Goal: Transaction & Acquisition: Purchase product/service

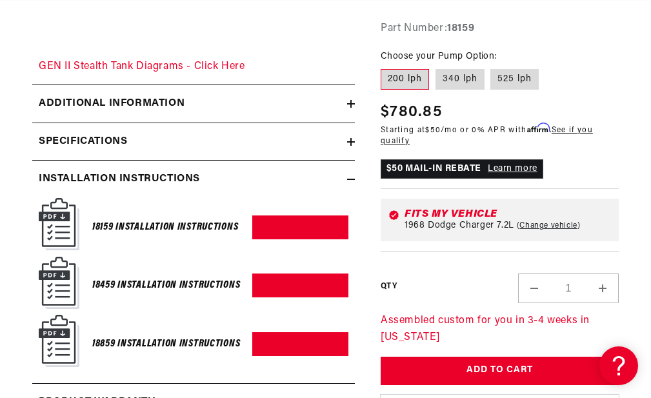
scroll to position [0, 1605]
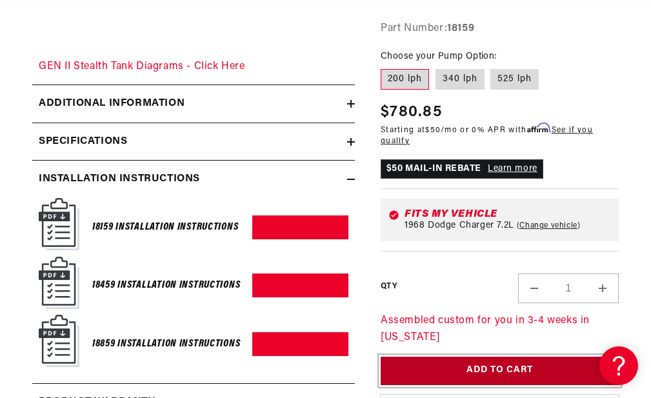
click at [505, 379] on button "Add to Cart" at bounding box center [500, 371] width 238 height 29
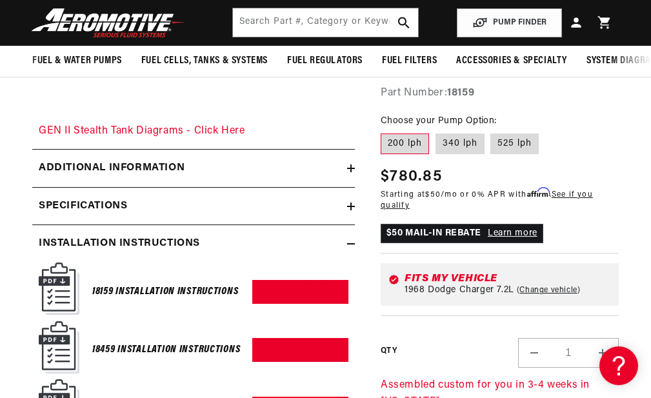
scroll to position [0, 1070]
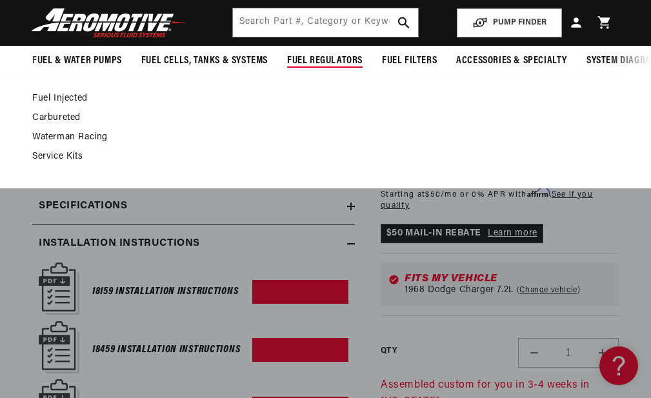
click at [329, 61] on span "Fuel Regulators" at bounding box center [324, 61] width 75 height 14
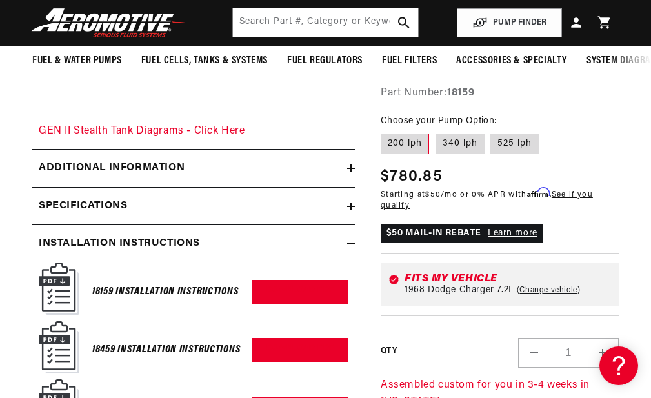
scroll to position [0, 1605]
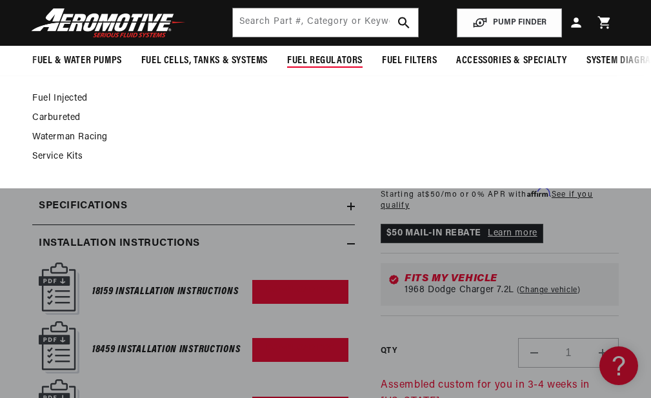
click at [334, 62] on span "Fuel Regulators" at bounding box center [324, 61] width 75 height 14
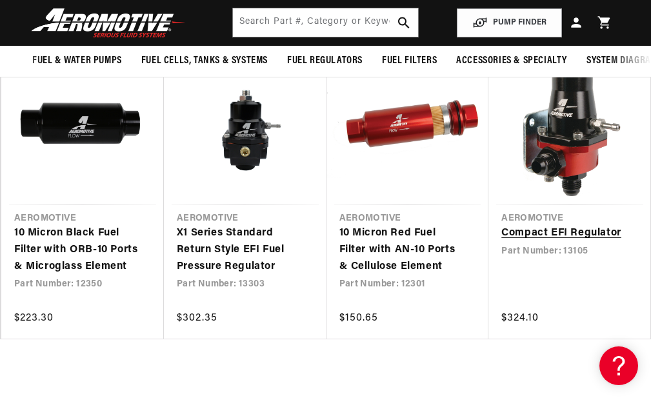
click at [524, 241] on link "Compact EFI Regulator" at bounding box center [563, 233] width 124 height 17
click at [535, 242] on link "Compact EFI Regulator" at bounding box center [563, 233] width 124 height 17
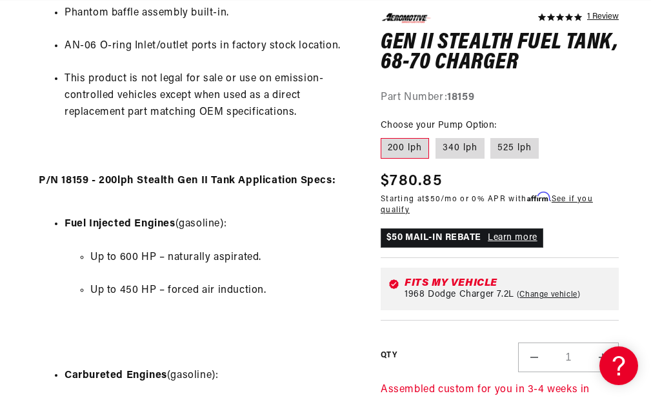
scroll to position [1028, 0]
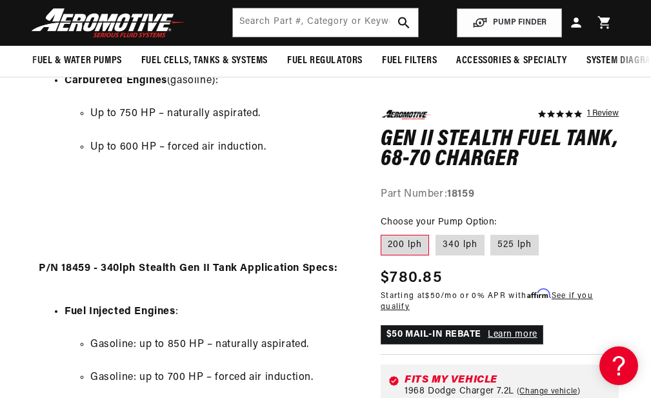
drag, startPoint x: 655, startPoint y: 98, endPoint x: 629, endPoint y: 5, distance: 97.1
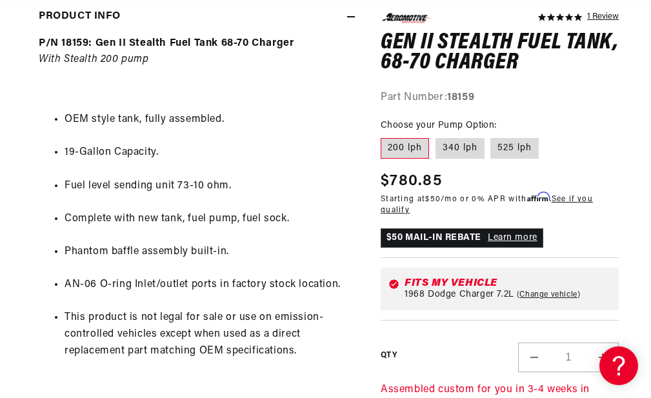
scroll to position [581, 0]
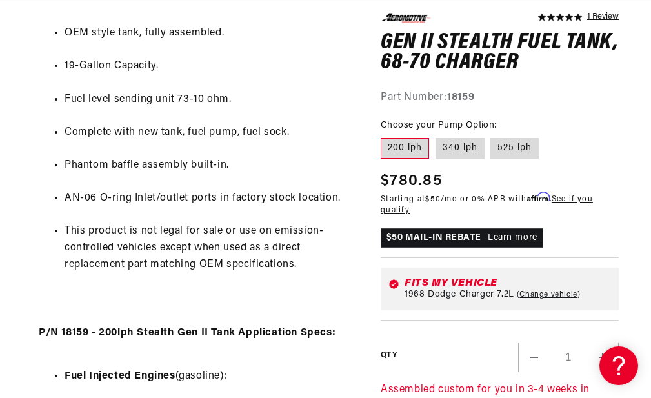
click at [532, 357] on button "Decrease quantity for Gen II Stealth Fuel Tank, 68-70 Charger" at bounding box center [534, 358] width 31 height 30
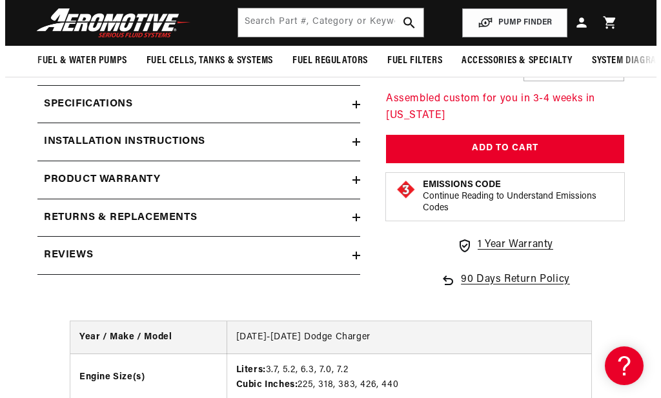
scroll to position [2194, 0]
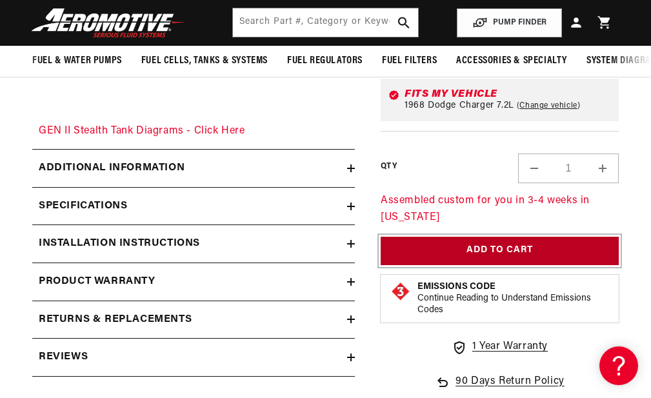
click at [492, 258] on button "Add to Cart" at bounding box center [500, 250] width 238 height 29
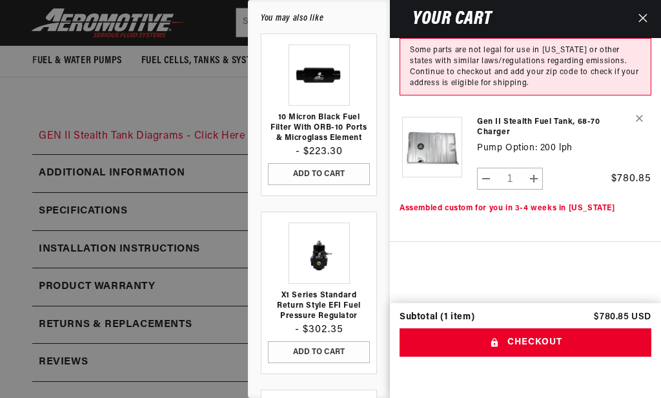
scroll to position [0, 545]
click at [322, 303] on link "X1 Series Standard Return Style EFI Fuel Pressure Regulator" at bounding box center [319, 305] width 102 height 31
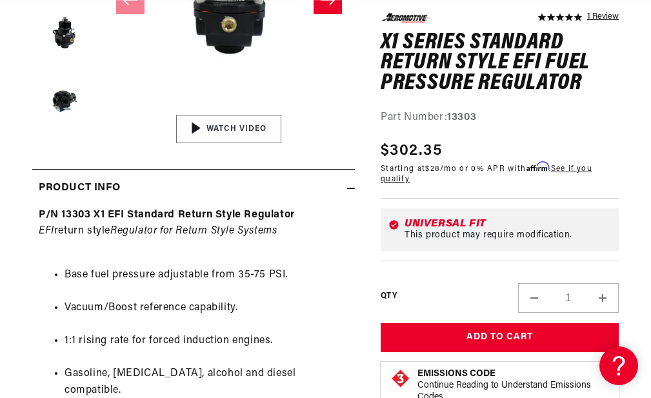
click at [229, 141] on img "Gallery Viewer" at bounding box center [230, 129] width 196 height 110
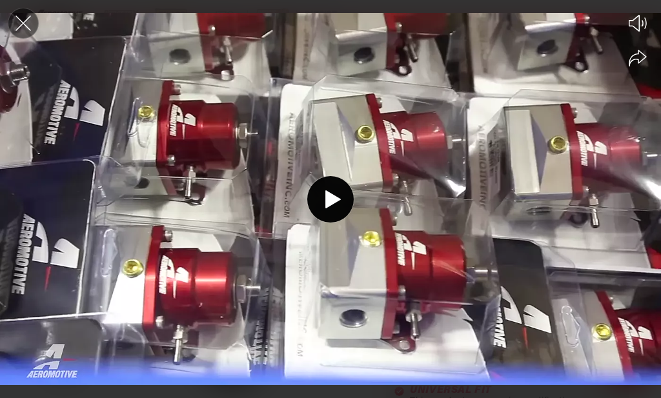
click at [22, 20] on icon "Close the video player" at bounding box center [23, 23] width 28 height 28
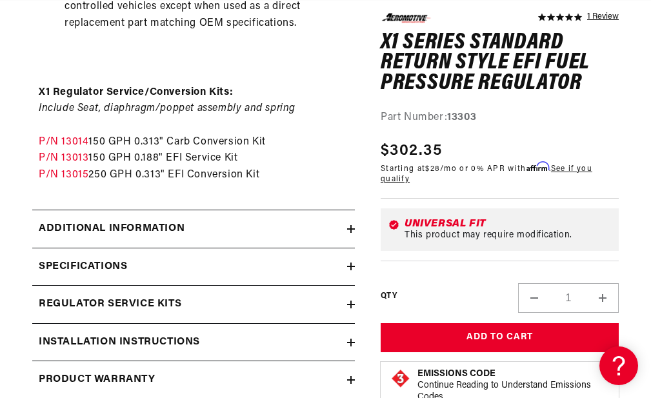
scroll to position [1161, 0]
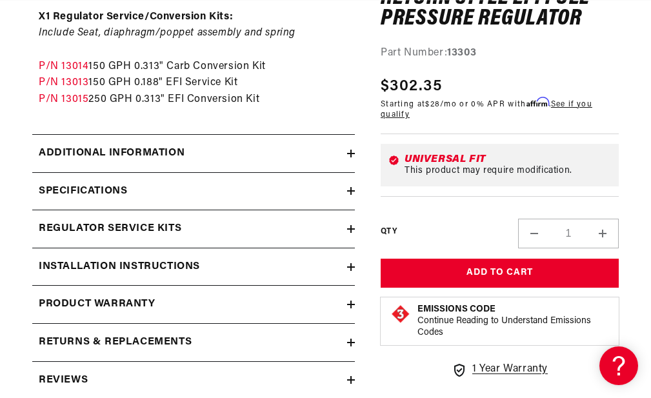
click at [141, 259] on h2 "Installation Instructions" at bounding box center [119, 267] width 161 height 17
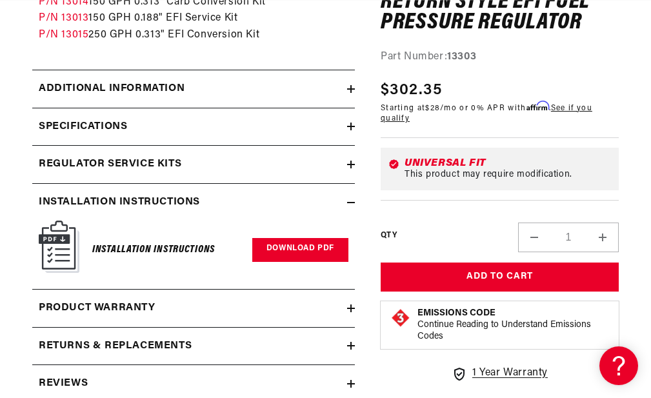
scroll to position [0, 535]
click at [285, 243] on link "Download PDF" at bounding box center [300, 250] width 96 height 24
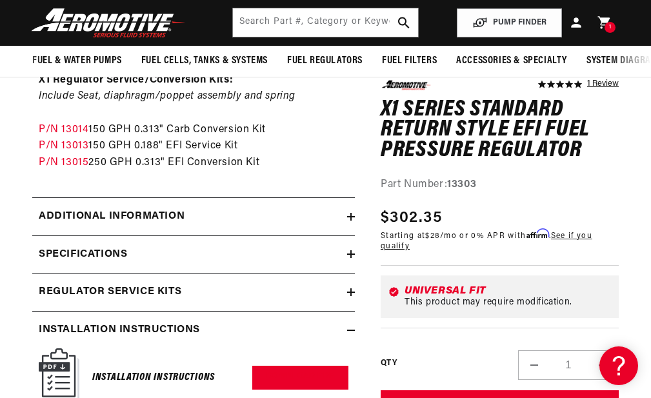
scroll to position [1097, 0]
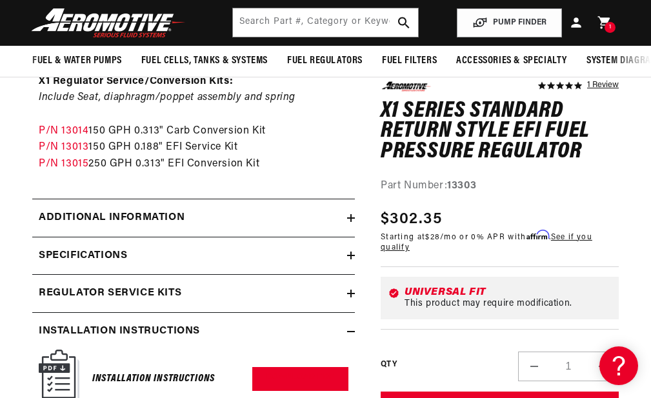
click at [148, 248] on div "Specifications" at bounding box center [189, 256] width 315 height 17
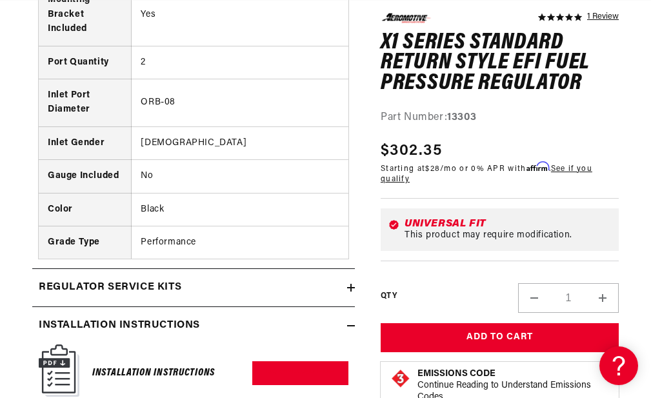
scroll to position [0, 535]
click at [347, 288] on icon at bounding box center [351, 288] width 8 height 0
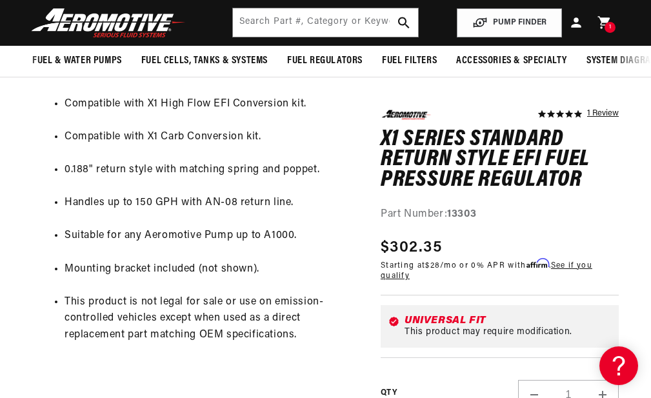
scroll to position [0, 1605]
click at [505, 25] on button "PUMP FINDER" at bounding box center [509, 22] width 105 height 29
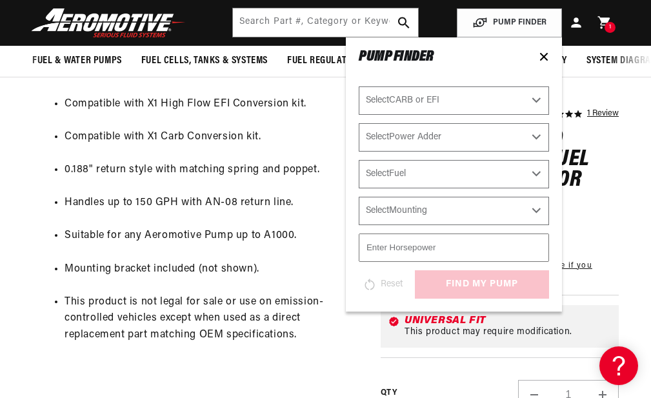
click at [534, 98] on select "Select CARB or EFI [GEOGRAPHIC_DATA] Fuel Injected" at bounding box center [454, 100] width 190 height 28
select select "Carbureted"
click at [359, 86] on select "Select CARB or EFI [GEOGRAPHIC_DATA] Fuel Injected" at bounding box center [454, 100] width 190 height 28
select select "Carbureted"
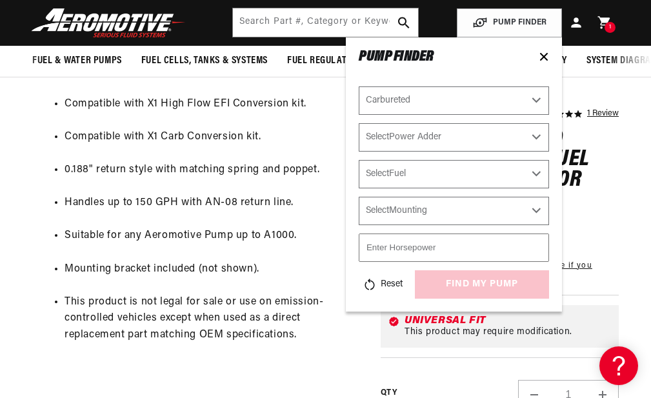
click at [537, 134] on select "Select Power Adder No - Naturally Aspirated Yes - Forced Induction" at bounding box center [454, 137] width 190 height 28
select select "No-Naturally-Aspirated"
click at [359, 123] on select "Select Power Adder No - Naturally Aspirated Yes - Forced Induction" at bounding box center [454, 137] width 190 height 28
select select "No-Naturally-Aspirated"
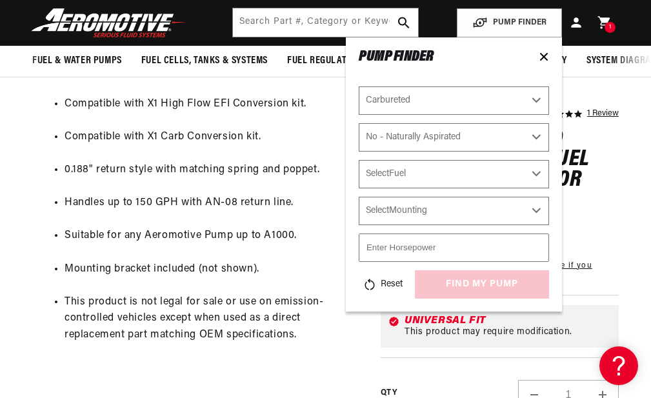
click at [536, 171] on select "Select Fuel E85 Gas" at bounding box center [454, 174] width 190 height 28
select select "Gas"
click at [359, 160] on select "Select Fuel E85 Gas" at bounding box center [454, 174] width 190 height 28
select select "Gas"
click at [540, 206] on select "Select Mounting External In-Tank" at bounding box center [454, 211] width 190 height 28
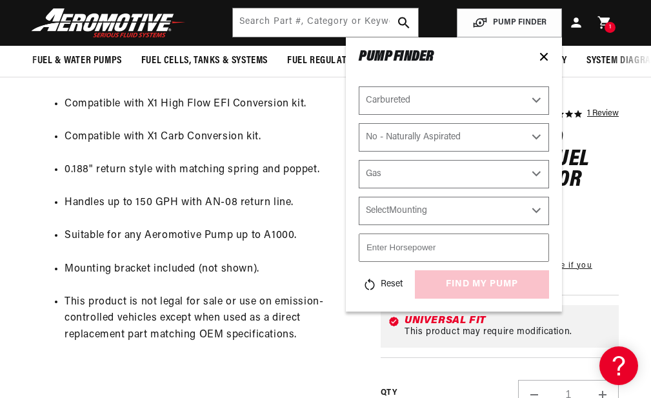
scroll to position [0, 1070]
select select "In-Tank"
click at [359, 197] on select "Select Mounting External In-Tank" at bounding box center [454, 211] width 190 height 28
select select "In-Tank"
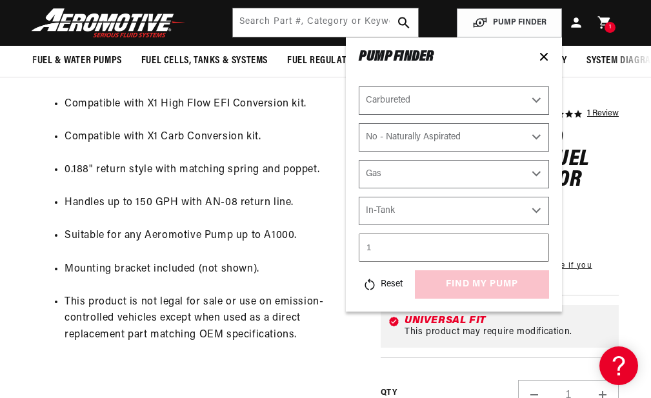
type input "1"
click at [534, 247] on input "1" at bounding box center [454, 248] width 190 height 28
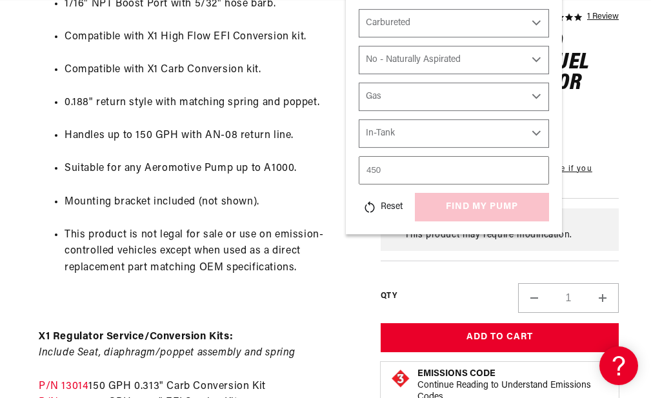
scroll to position [903, 0]
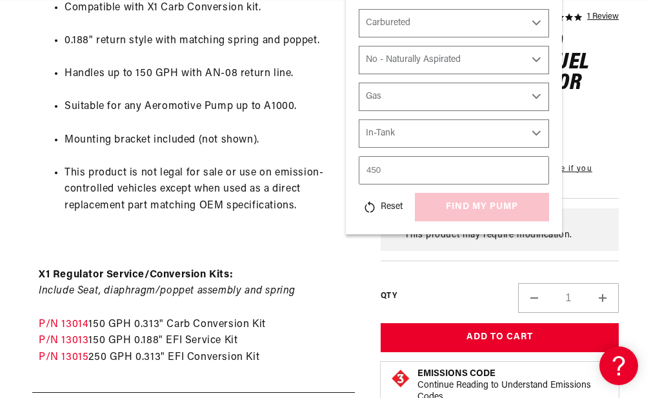
type input "450"
click at [483, 204] on div "Reset find my pump" at bounding box center [454, 207] width 190 height 28
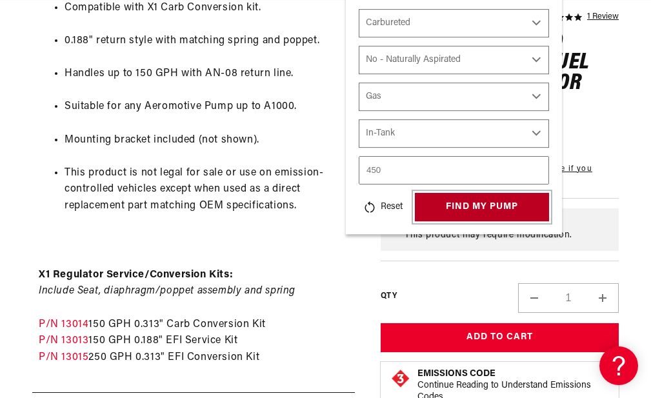
click at [457, 195] on button "find my pump" at bounding box center [482, 207] width 134 height 29
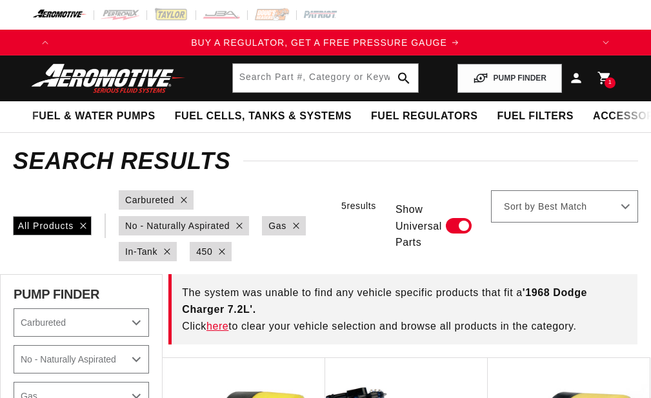
select select "Carbureted"
select select "No-Naturally-Aspirated"
select select "Gas"
select select "In-Tank"
select select "1968"
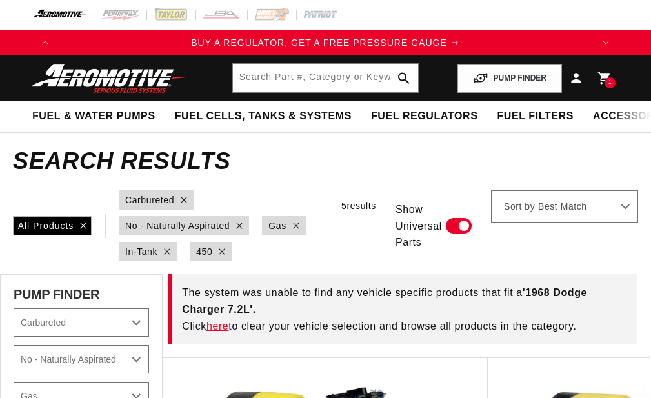
select select "Dodge"
select select "7.2L"
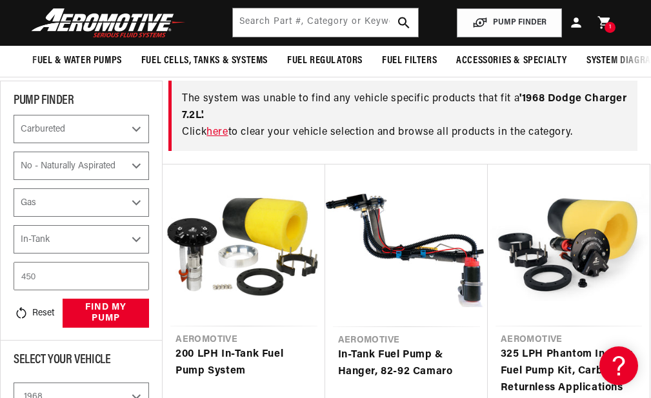
scroll to position [0, 535]
click at [137, 173] on select "Select Power Adder No - Naturally Aspirated Yes - Forced Induction" at bounding box center [82, 166] width 136 height 28
click at [137, 174] on select "Select Power Adder No - Naturally Aspirated Yes - Forced Induction" at bounding box center [82, 166] width 136 height 28
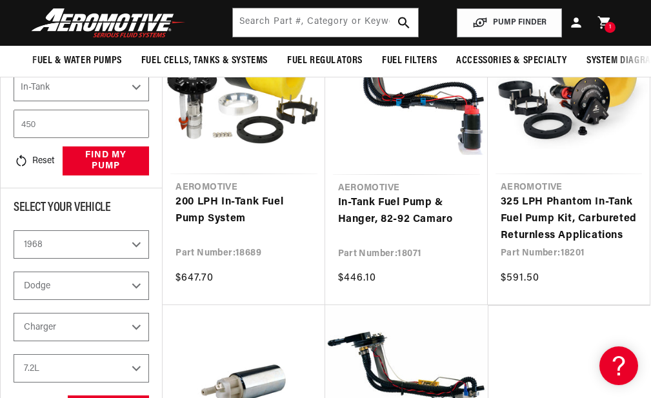
scroll to position [0, 1605]
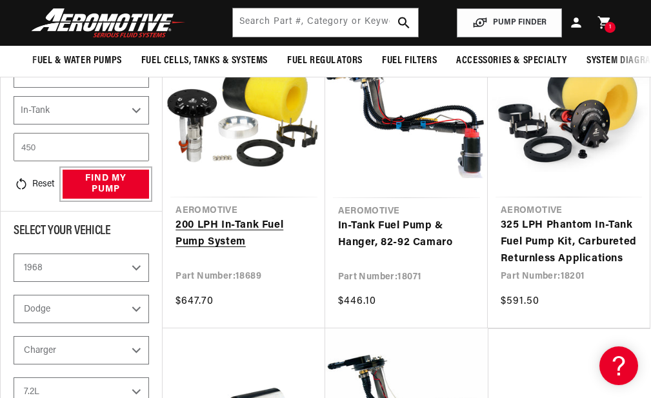
drag, startPoint x: 114, startPoint y: 188, endPoint x: 195, endPoint y: 199, distance: 81.4
click at [115, 188] on button "find my pump" at bounding box center [106, 184] width 86 height 29
select select "Carbureted"
select select "No-Naturally-Aspirated"
select select "Gas"
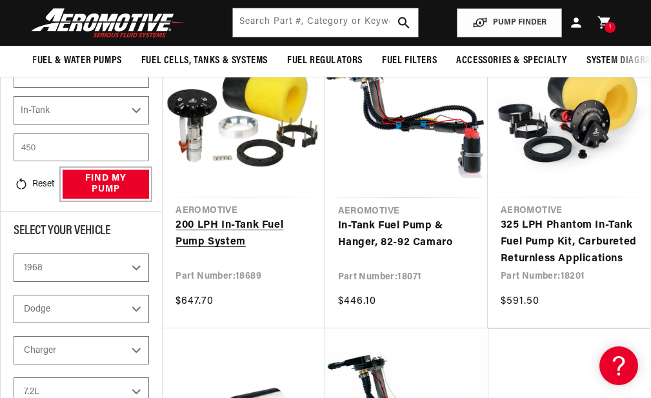
select select "In-Tank"
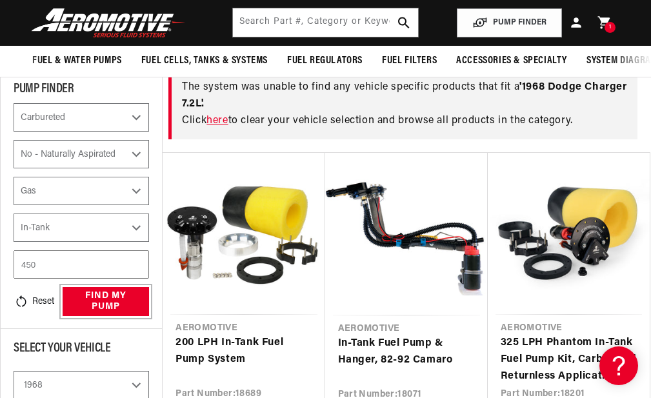
scroll to position [200, 0]
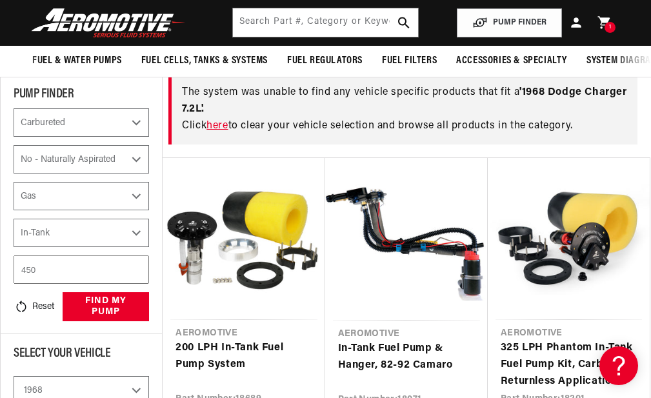
click at [221, 131] on link "here" at bounding box center [216, 126] width 21 height 10
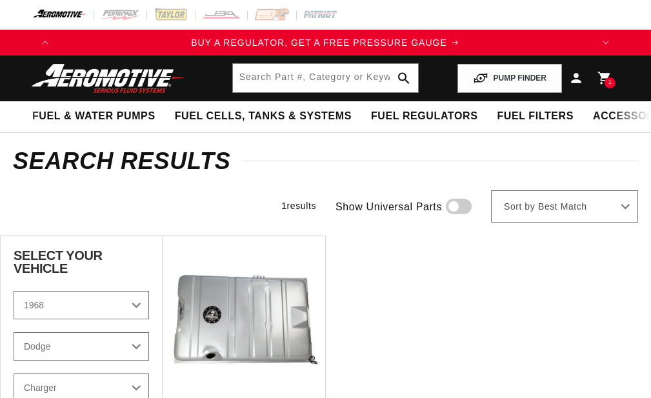
select select "1968"
select select "Dodge"
select select "7.2L"
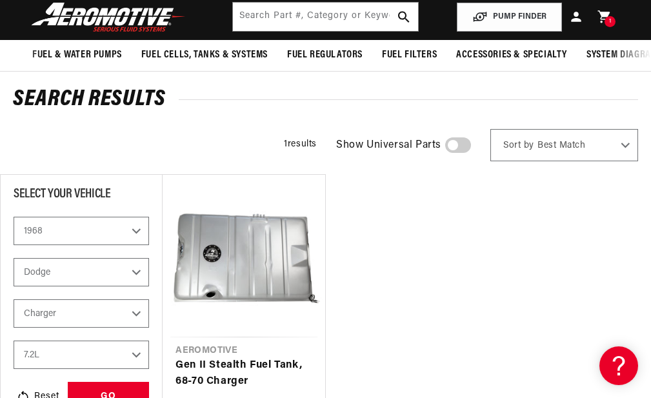
scroll to position [0, 1605]
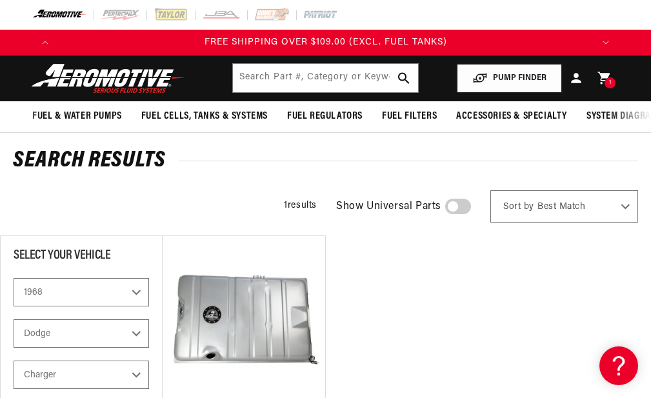
click at [492, 73] on button "PUMP FINDER" at bounding box center [509, 78] width 105 height 29
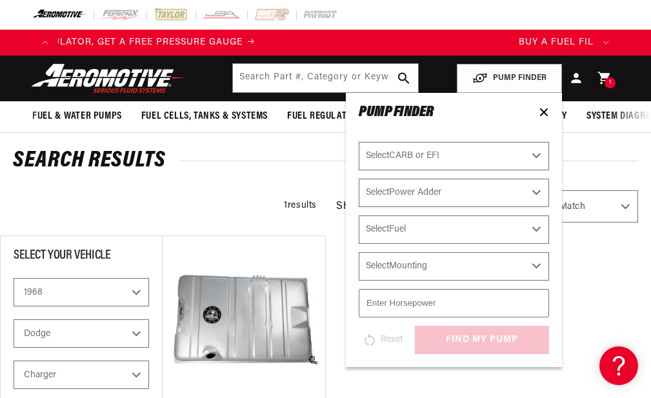
click at [538, 157] on select "Select CARB or EFI Carbureted Fuel Injected" at bounding box center [454, 156] width 190 height 28
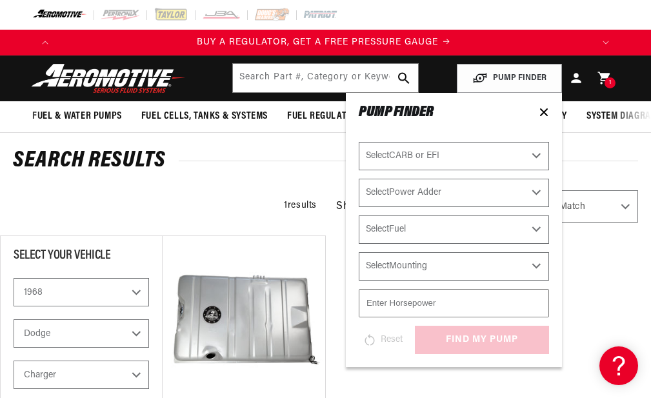
scroll to position [0, 0]
select select "Carbureted"
click at [359, 142] on select "Select CARB or EFI Carbureted Fuel Injected" at bounding box center [454, 156] width 190 height 28
select select "Carbureted"
click at [539, 192] on select "Select Power Adder No - Naturally Aspirated Yes - Forced Induction" at bounding box center [454, 193] width 190 height 28
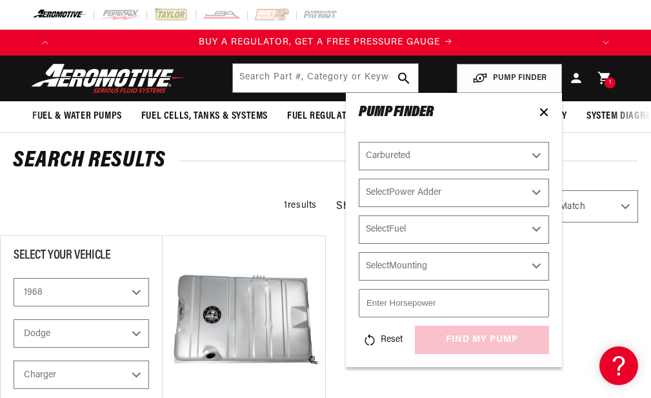
select select "No-Naturally-Aspirated"
click at [359, 179] on select "Select Power Adder No - Naturally Aspirated Yes - Forced Induction" at bounding box center [454, 193] width 190 height 28
select select "No-Naturally-Aspirated"
drag, startPoint x: 419, startPoint y: 234, endPoint x: 427, endPoint y: 232, distance: 7.2
click at [419, 234] on select "Select Fuel E85 Gas" at bounding box center [454, 230] width 190 height 28
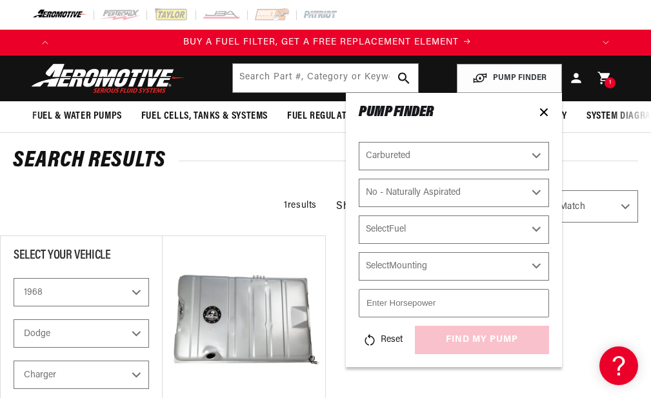
select select "Gas"
click at [359, 216] on select "Select Fuel E85 Gas" at bounding box center [454, 230] width 190 height 28
select select "Gas"
click at [448, 266] on select "Select Mounting External In-Tank" at bounding box center [454, 266] width 190 height 28
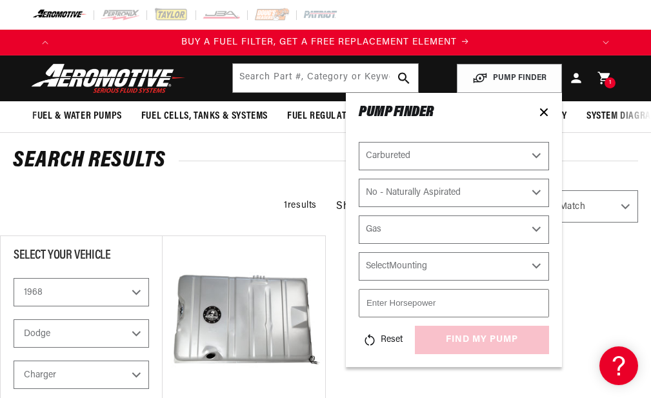
select select "In-Tank"
click at [359, 252] on select "Select Mounting External In-Tank" at bounding box center [454, 266] width 190 height 28
select select "In-Tank"
click at [436, 305] on input "number" at bounding box center [454, 303] width 190 height 28
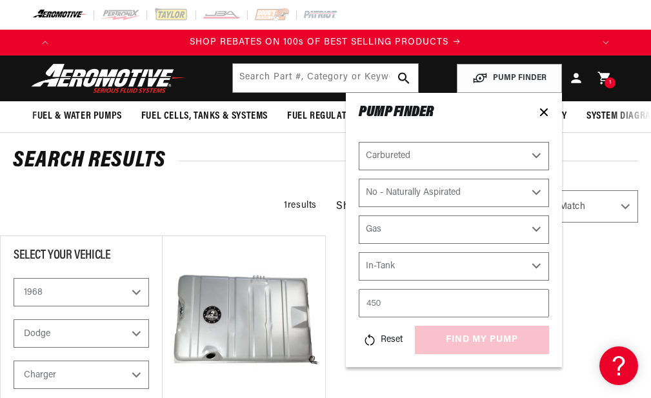
type input "450"
click at [462, 344] on div "Reset find my pump" at bounding box center [454, 340] width 190 height 28
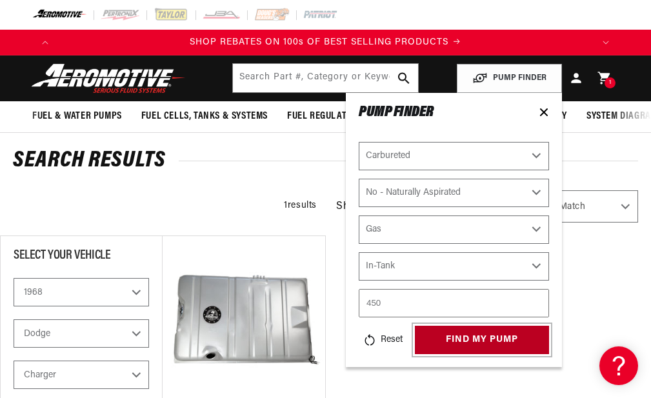
click at [467, 346] on button "find my pump" at bounding box center [482, 340] width 134 height 29
select select "Carbureted"
select select "No-Naturally-Aspirated"
select select "Gas"
select select "In-Tank"
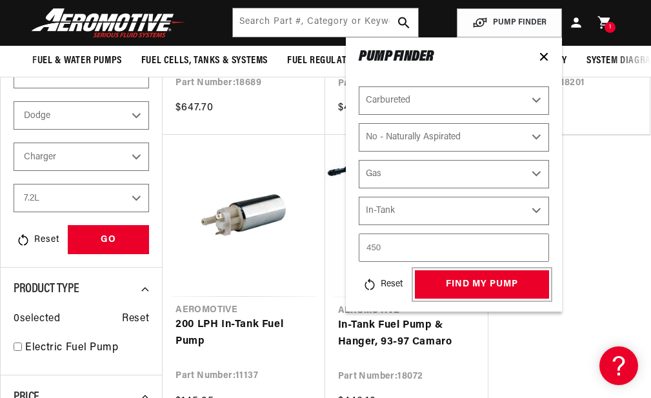
scroll to position [0, 1070]
click at [545, 57] on icon at bounding box center [544, 57] width 6 height 6
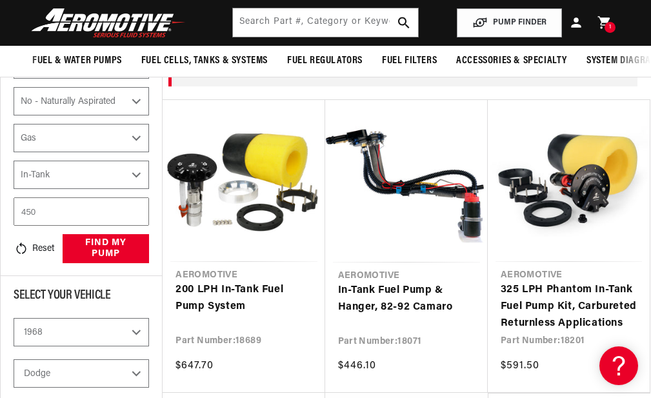
scroll to position [0, 1508]
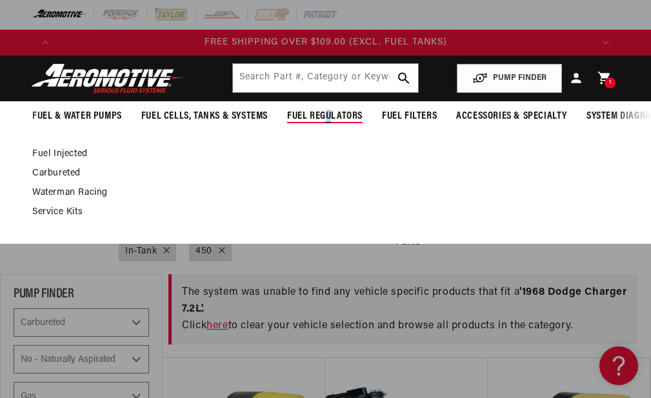
click at [329, 119] on span "Fuel Regulators" at bounding box center [324, 117] width 75 height 14
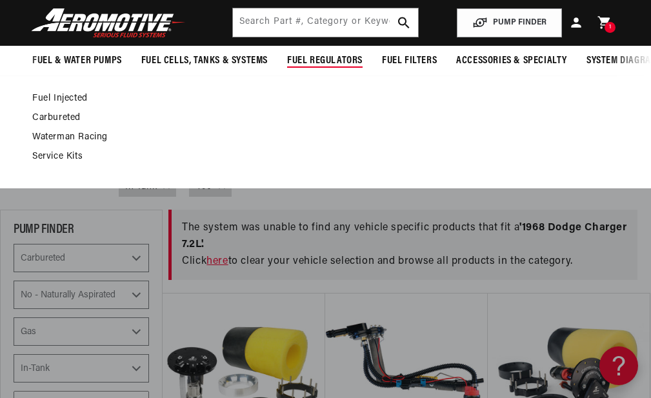
click at [310, 58] on span "Fuel Regulators" at bounding box center [324, 61] width 75 height 14
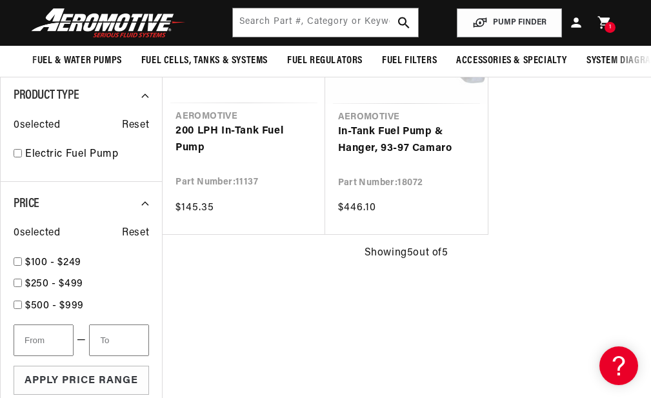
select select "CarbOrEFI"
select select "PowerAdder"
select select "Fuel"
select select "Mounting"
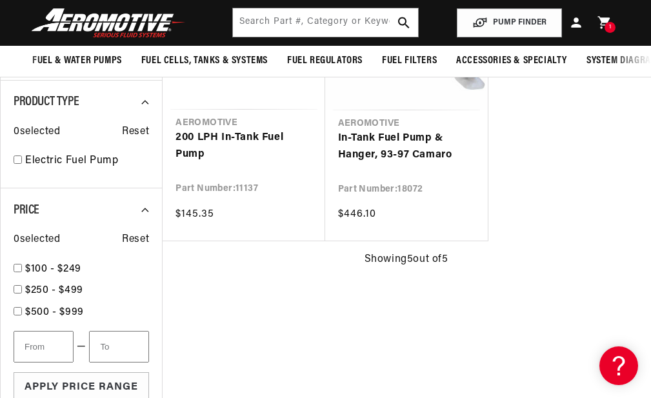
select select "CARB or EFI"
select select "Power Adder"
select select "Fuel"
select select "Mounting"
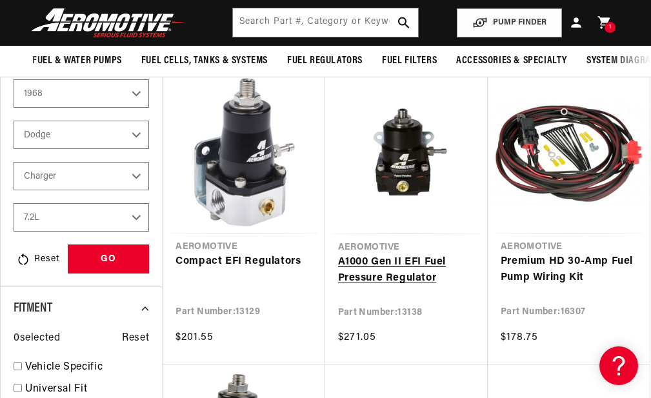
scroll to position [0, 535]
click at [550, 278] on link "Premium HD 30-Amp Fuel Pump Wiring Kit" at bounding box center [569, 270] width 136 height 33
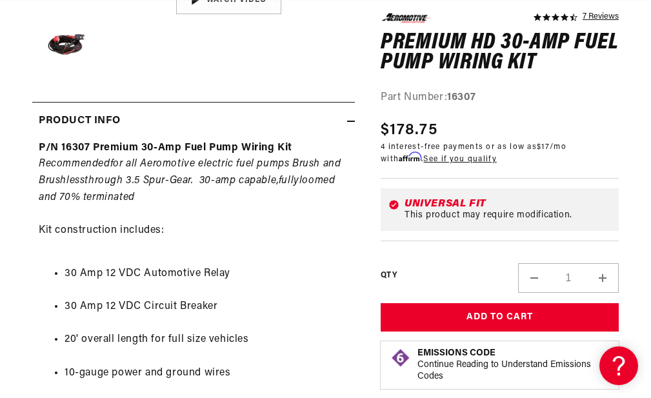
scroll to position [0, 1070]
drag, startPoint x: 63, startPoint y: 279, endPoint x: 237, endPoint y: 279, distance: 174.2
click at [237, 279] on ul "30 Amp 12 VDC Automotive Relay 30 Amp 12 VDC Circuit Breaker 20' overall length…" at bounding box center [194, 373] width 310 height 248
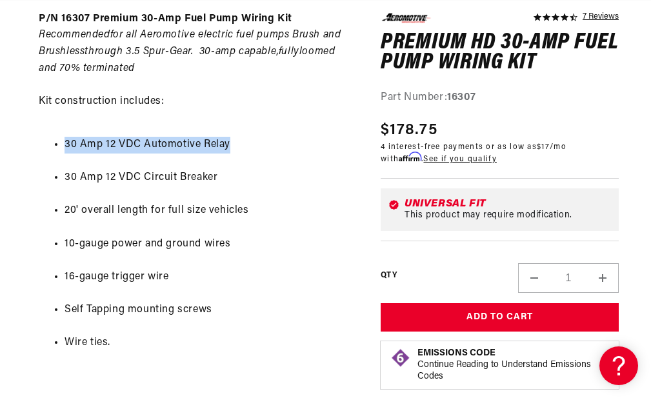
scroll to position [0, 535]
click at [115, 203] on ul "30 Amp 12 VDC Automotive Relay 30 Amp 12 VDC Circuit Breaker 20' overall length…" at bounding box center [194, 244] width 310 height 248
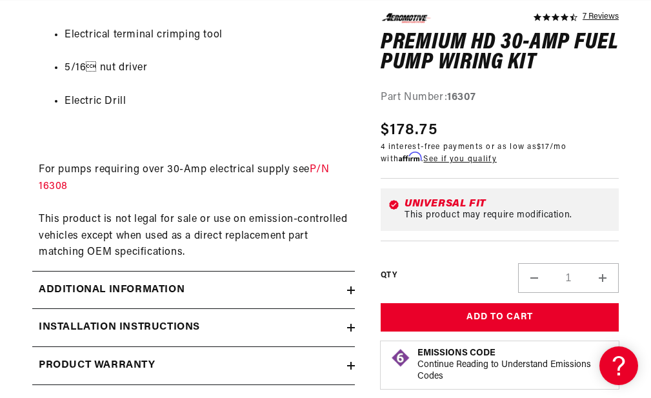
scroll to position [1032, 0]
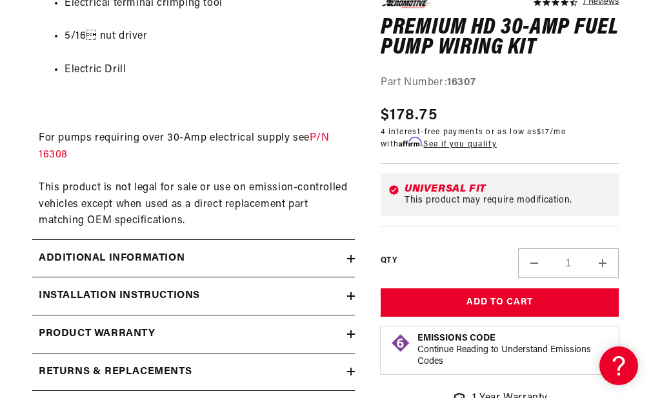
click at [197, 299] on h2 "Installation Instructions" at bounding box center [119, 296] width 161 height 17
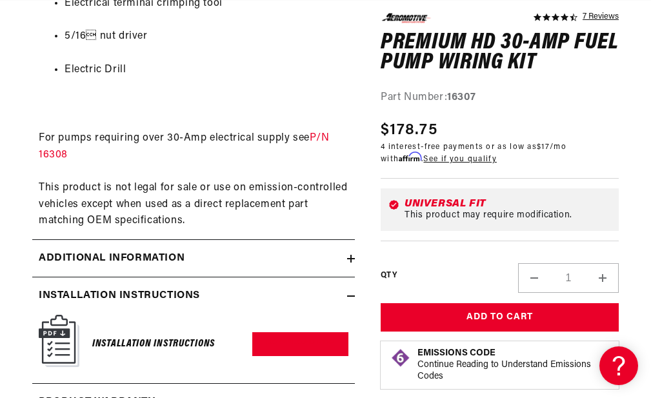
scroll to position [1226, 0]
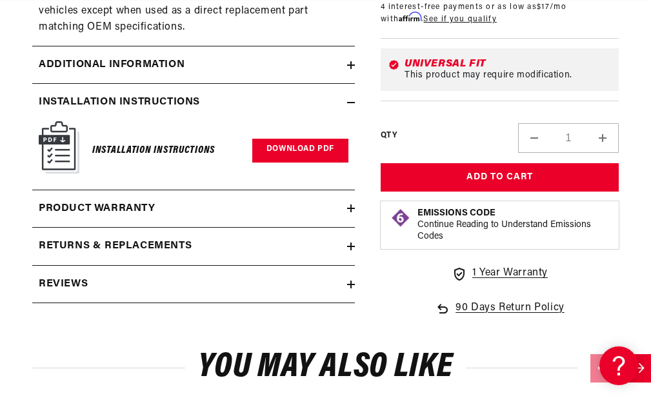
click at [295, 162] on link "Download PDF" at bounding box center [300, 151] width 96 height 24
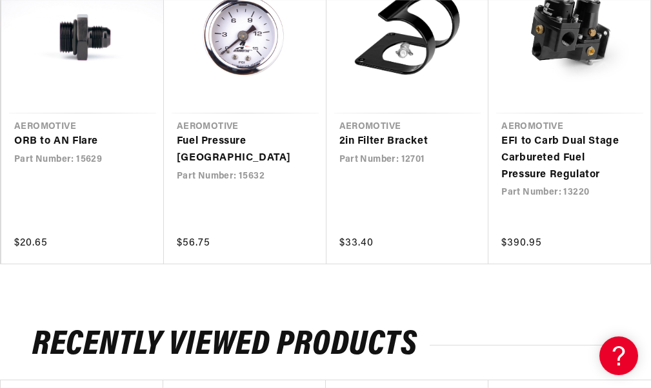
scroll to position [0, 1070]
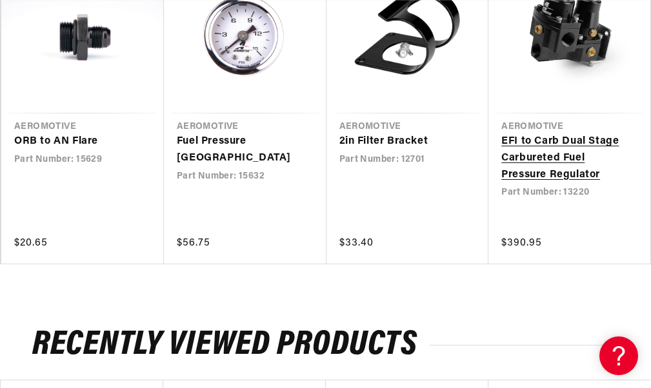
click at [529, 154] on link "EFI to Carb Dual Stage Carbureted Fuel Pressure Regulator" at bounding box center [563, 159] width 124 height 50
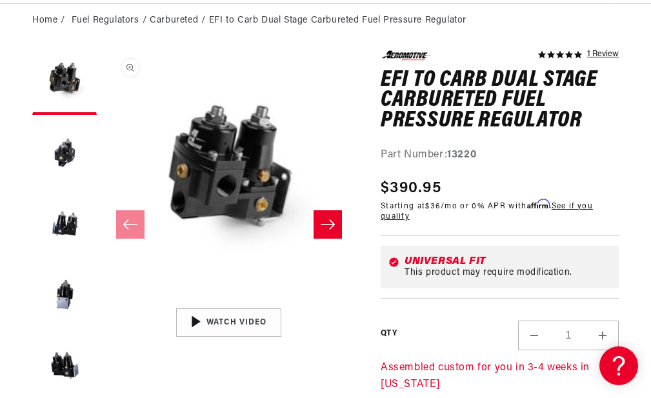
scroll to position [0, 1605]
click at [321, 231] on icon "Slide right" at bounding box center [327, 224] width 15 height 13
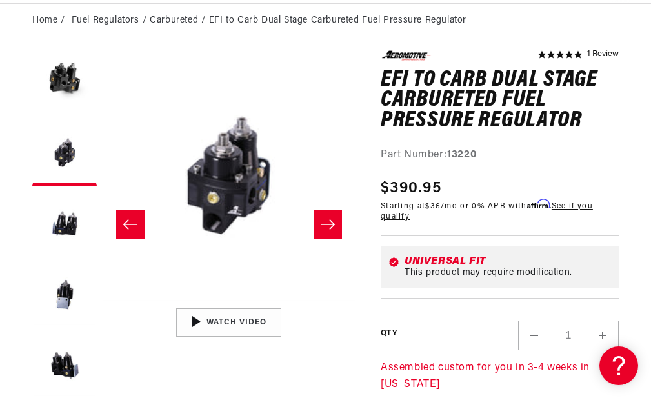
scroll to position [0, 1014]
click at [320, 231] on icon "Slide right" at bounding box center [327, 224] width 15 height 13
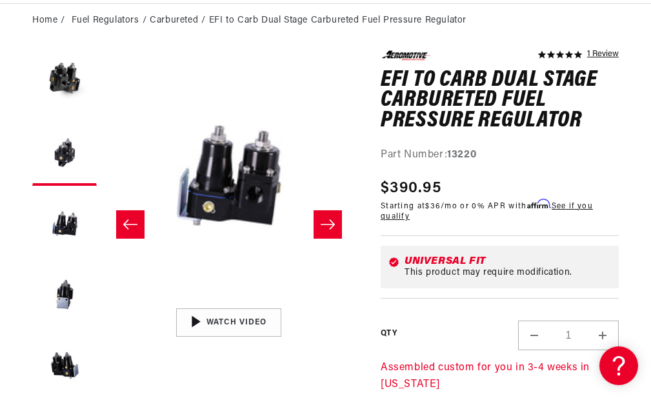
scroll to position [0, 0]
click at [328, 231] on icon "Slide right" at bounding box center [327, 224] width 15 height 13
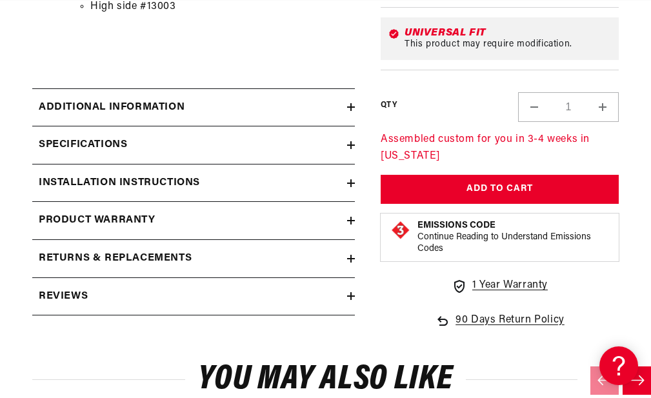
scroll to position [1097, 0]
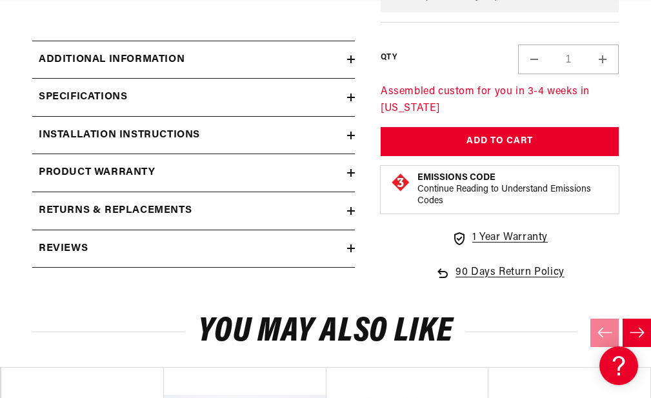
click at [330, 138] on div "Installation Instructions" at bounding box center [189, 135] width 315 height 17
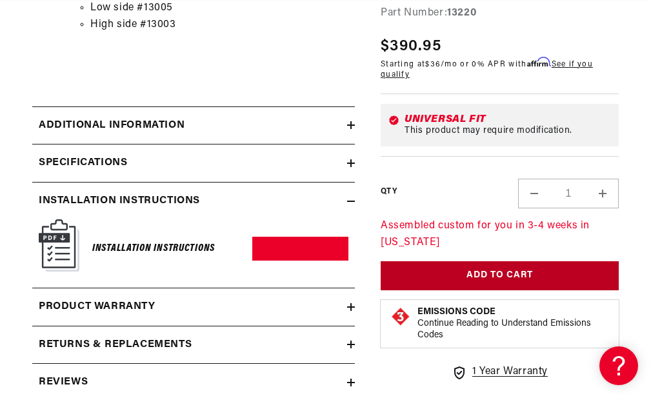
scroll to position [1032, 0]
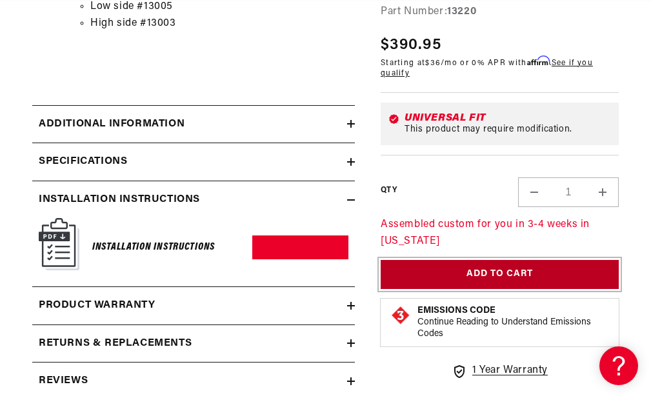
click at [513, 279] on button "Add to Cart" at bounding box center [500, 274] width 238 height 29
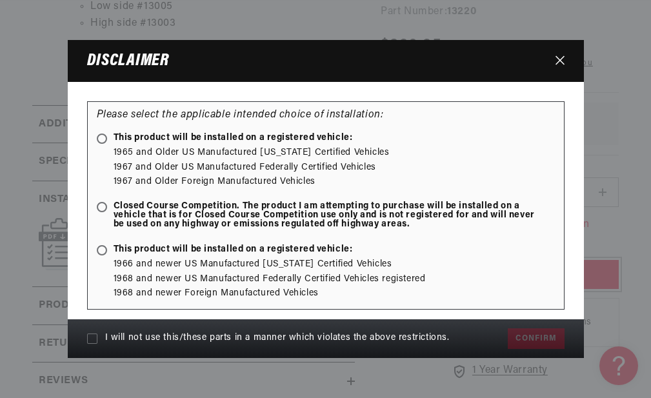
scroll to position [0, 535]
click at [92, 336] on icon at bounding box center [92, 339] width 10 height 10
click at [92, 336] on input "I will not use this/these parts in a manner which violates the above restrictio…" at bounding box center [92, 339] width 10 height 10
checkbox input "true"
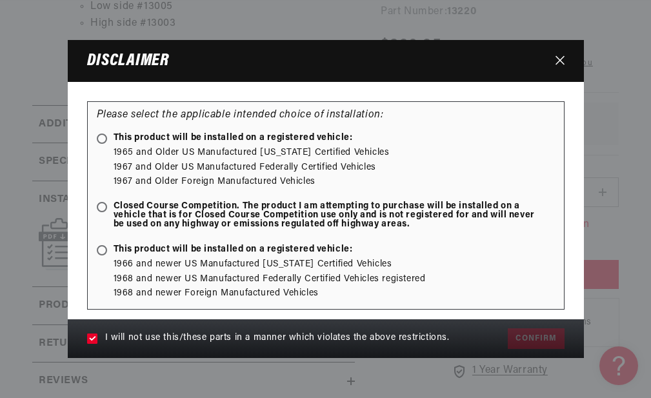
click at [103, 250] on ellipse at bounding box center [102, 251] width 6 height 6
click at [103, 250] on input "This product will be installed on a registered vehicle:" at bounding box center [104, 251] width 8 height 8
radio input "true"
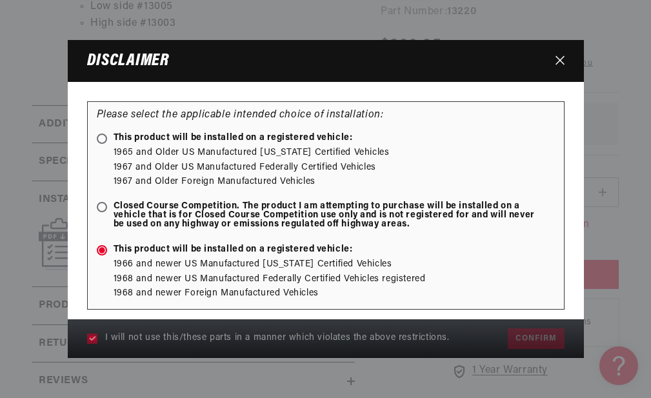
scroll to position [0, 1605]
click at [99, 207] on ellipse at bounding box center [102, 208] width 6 height 6
click at [100, 207] on input "Closed Course Competition. The product I am attempting to purchase will be inst…" at bounding box center [104, 208] width 8 height 8
radio input "true"
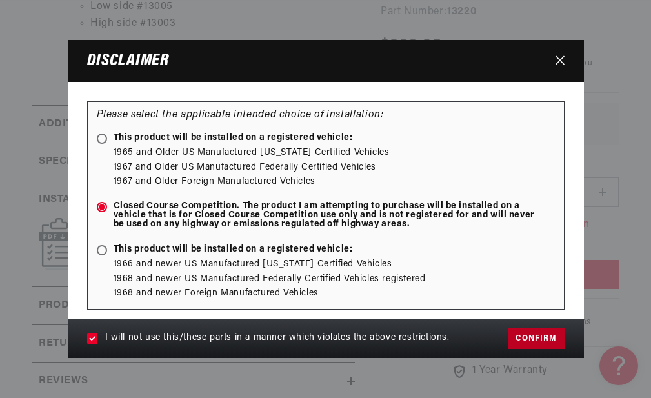
scroll to position [0, 0]
click at [99, 138] on icon at bounding box center [102, 139] width 6 height 6
click at [100, 138] on input "This product will be installed on a registered vehicle:" at bounding box center [104, 140] width 8 height 8
radio input "true"
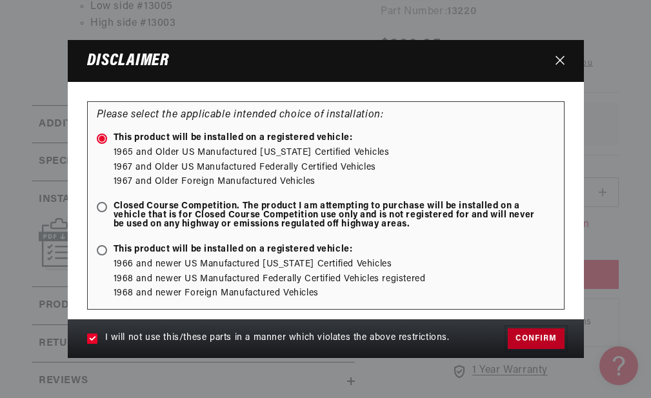
click at [549, 336] on button "Confirm" at bounding box center [536, 338] width 56 height 21
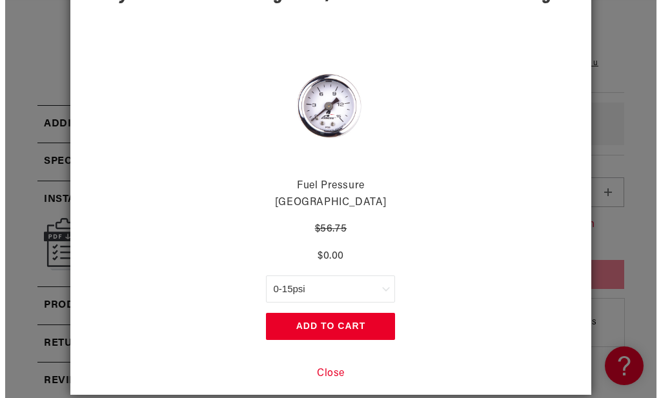
scroll to position [0, 1070]
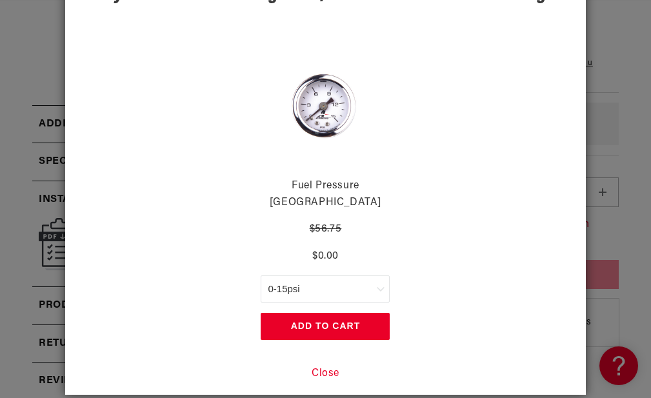
click at [321, 366] on button "Close" at bounding box center [326, 374] width 28 height 17
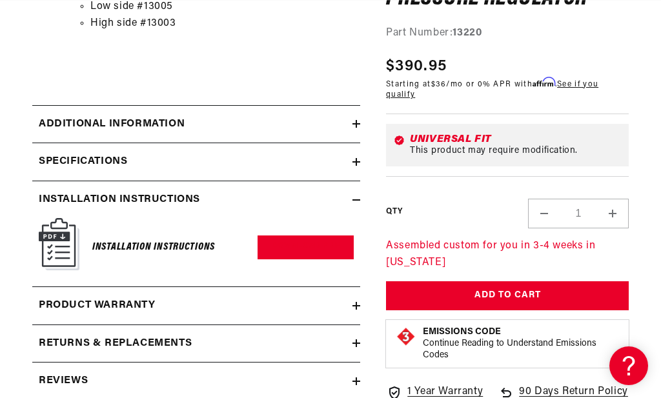
scroll to position [0, 1089]
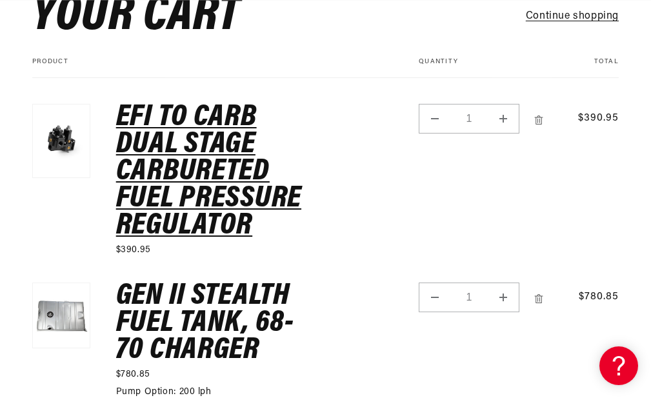
click at [214, 194] on link "EFI to Carb Dual Stage Carbureted Fuel Pressure Regulator" at bounding box center [213, 172] width 194 height 136
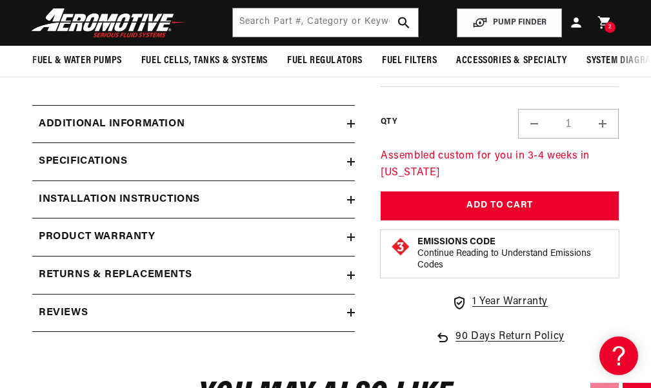
click at [348, 204] on icon at bounding box center [351, 200] width 8 height 8
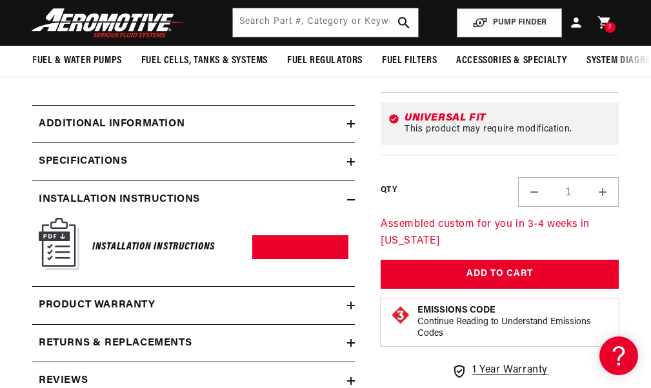
scroll to position [0, 535]
click at [285, 256] on link "Download PDF" at bounding box center [300, 248] width 96 height 24
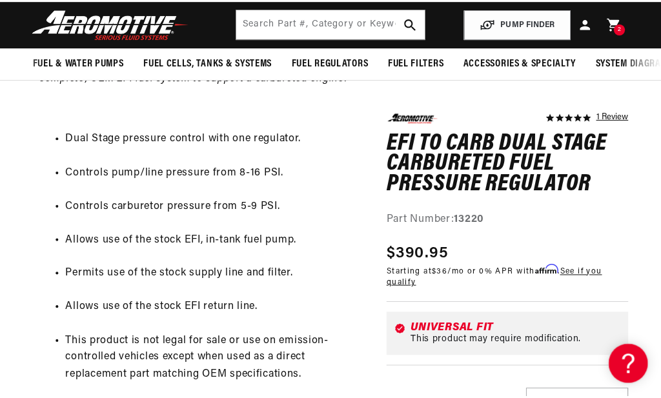
scroll to position [452, 0]
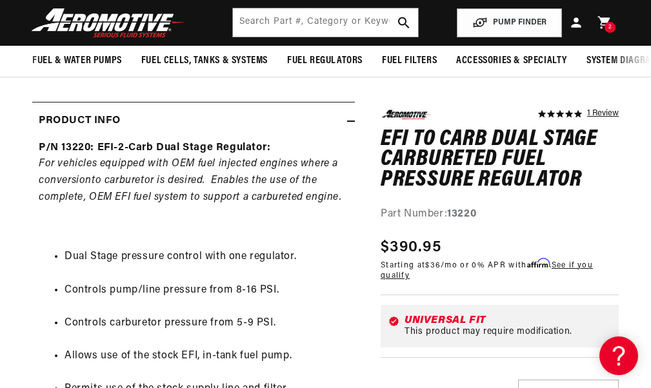
click at [603, 25] on icon at bounding box center [604, 22] width 15 height 15
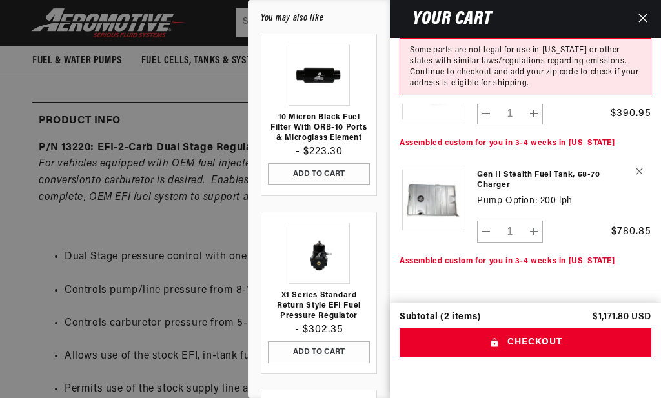
scroll to position [0, 545]
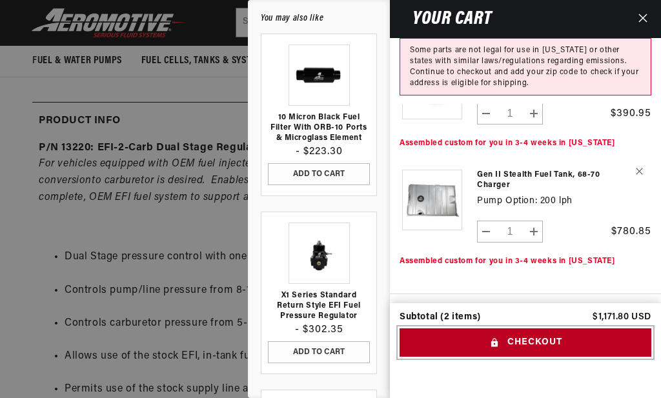
click at [525, 341] on button "Checkout" at bounding box center [525, 342] width 252 height 29
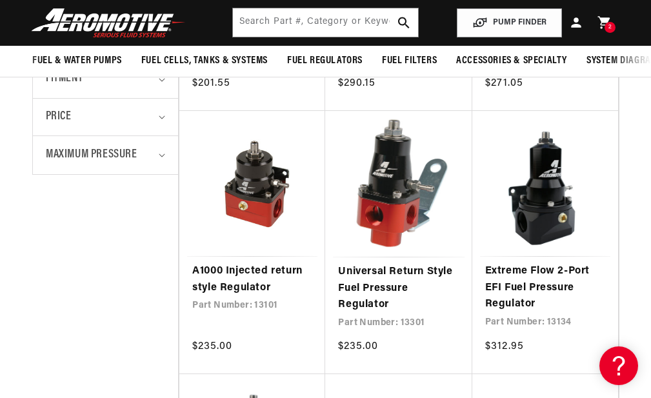
scroll to position [452, 0]
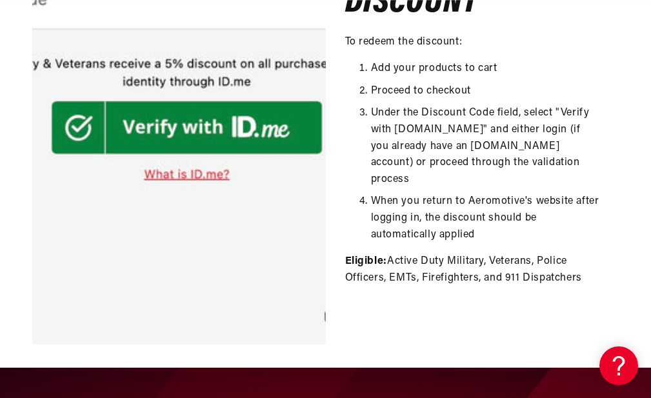
scroll to position [0, 1070]
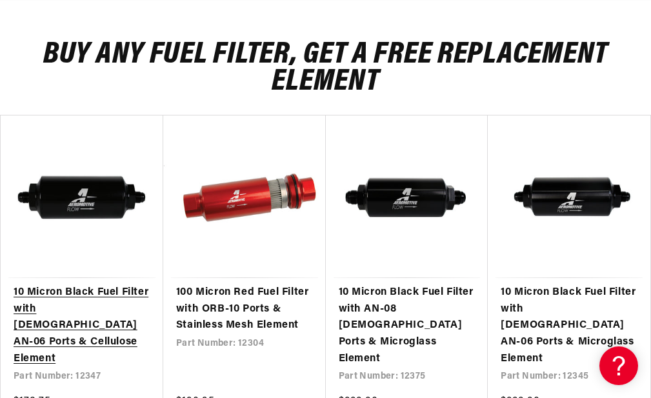
scroll to position [710, 0]
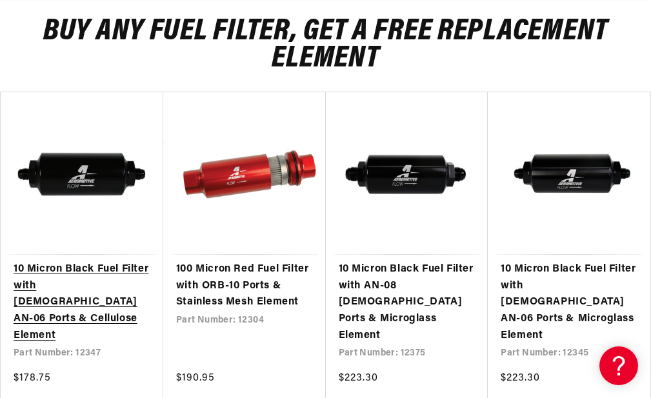
click at [79, 297] on link "10 Micron Black Fuel Filter with [DEMOGRAPHIC_DATA] AN-06 Ports & Cellulose Ele…" at bounding box center [82, 302] width 137 height 83
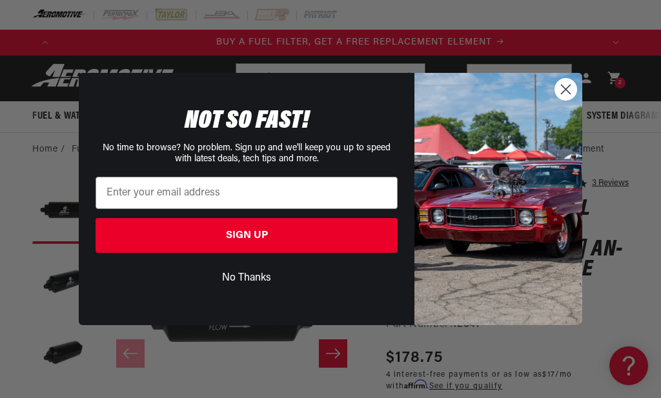
scroll to position [0, 545]
click at [260, 276] on button "No Thanks" at bounding box center [246, 278] width 302 height 25
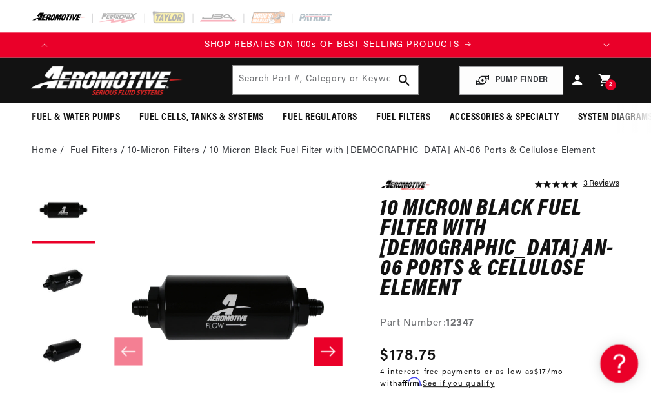
scroll to position [0, 1089]
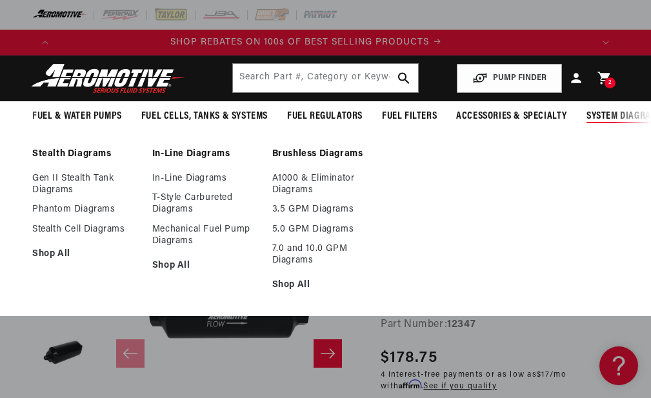
click at [604, 116] on span "System Diagrams" at bounding box center [625, 117] width 76 height 14
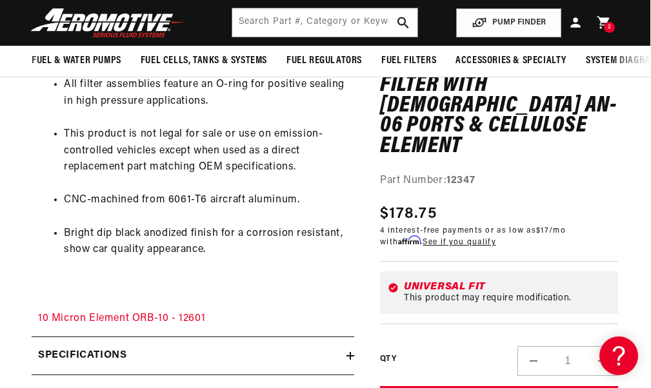
scroll to position [0, 25]
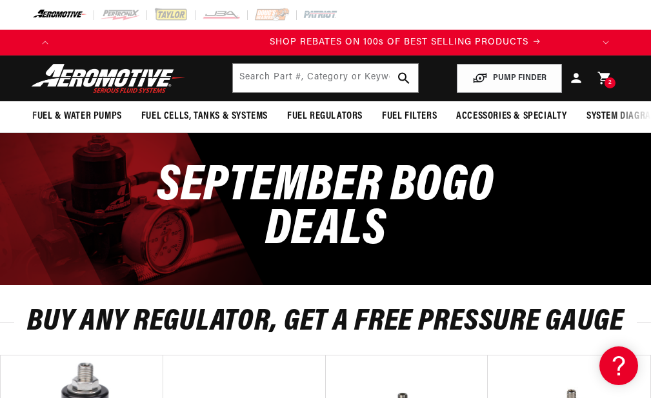
scroll to position [0, 1070]
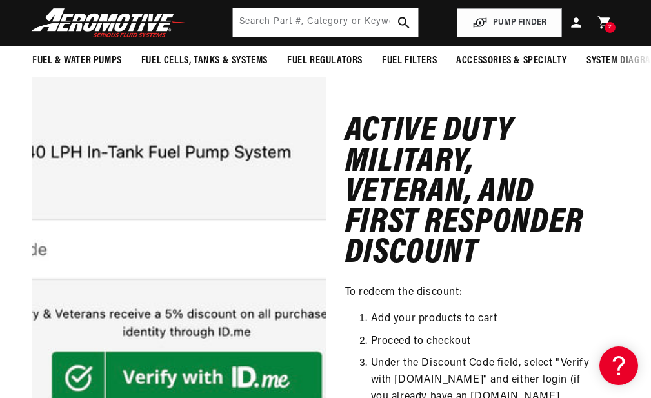
scroll to position [194, 0]
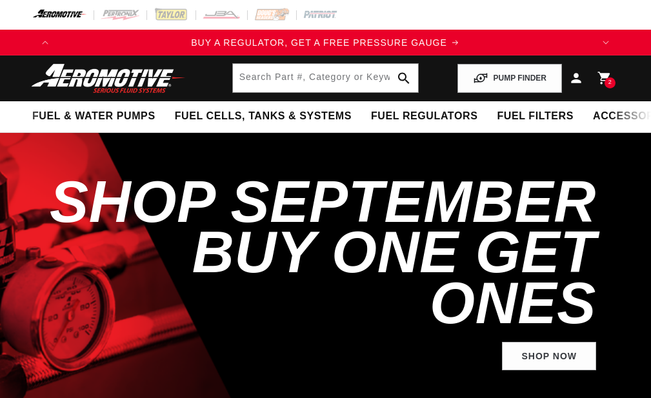
select select "1968"
select select "Dodge"
select select "7.2L"
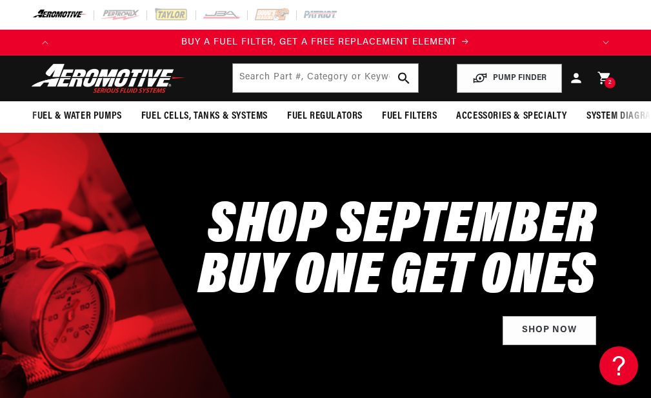
scroll to position [0, 738]
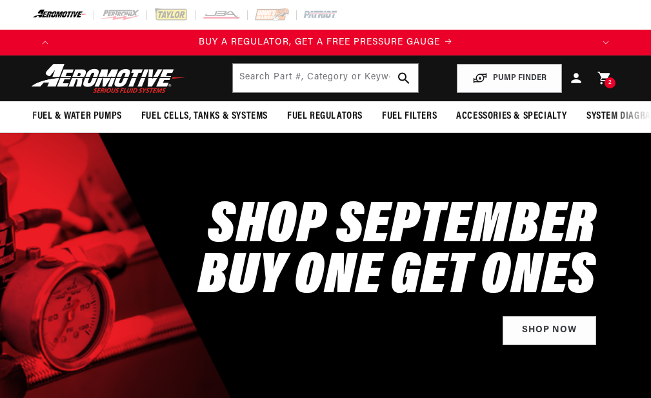
select select "1968"
select select "Dodge"
select select "7.2L"
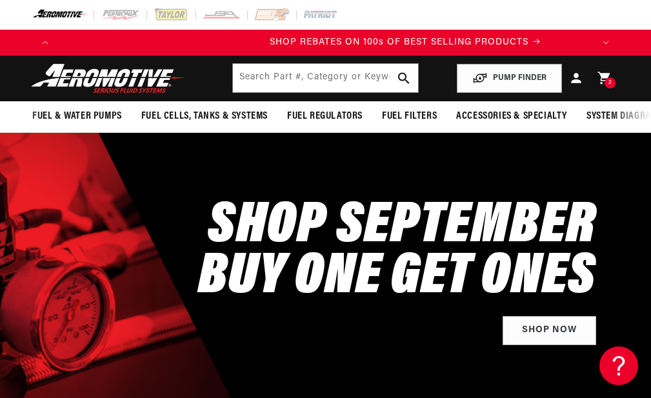
scroll to position [0, 1070]
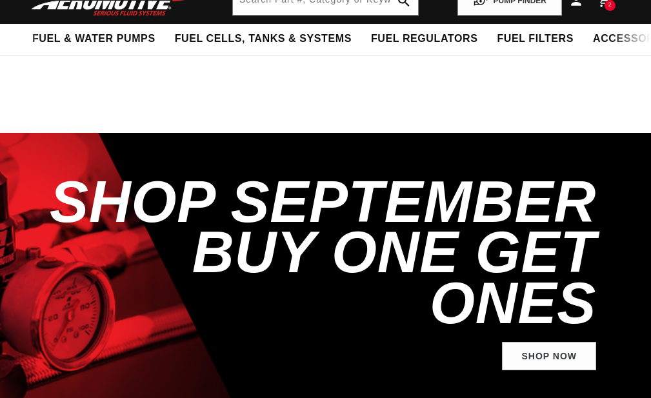
select select "1968"
select select "Dodge"
select select "7.2L"
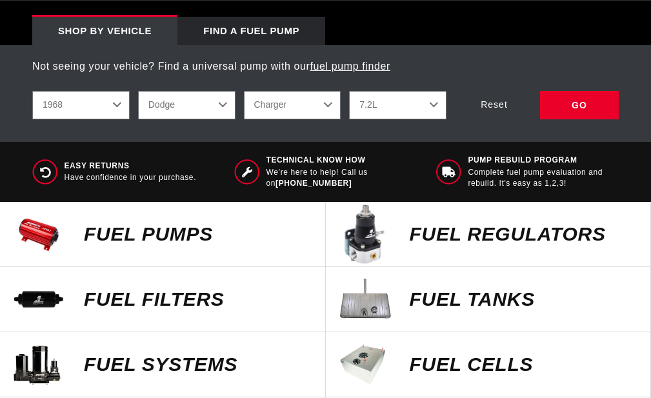
scroll to position [581, 0]
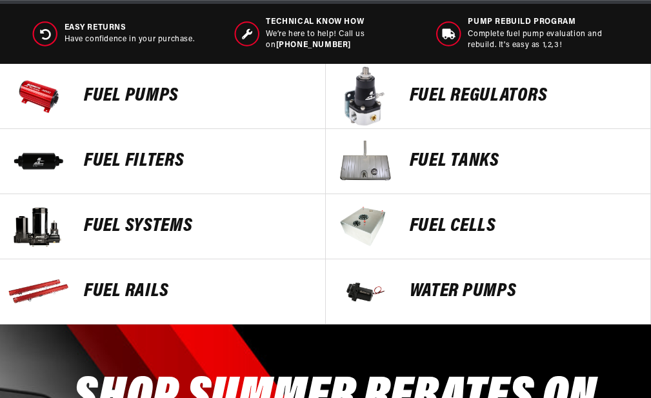
click at [438, 171] on p "Fuel Tanks" at bounding box center [524, 161] width 228 height 19
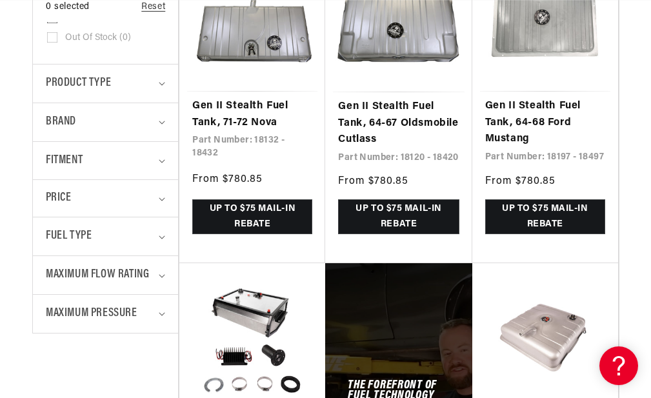
scroll to position [387, 0]
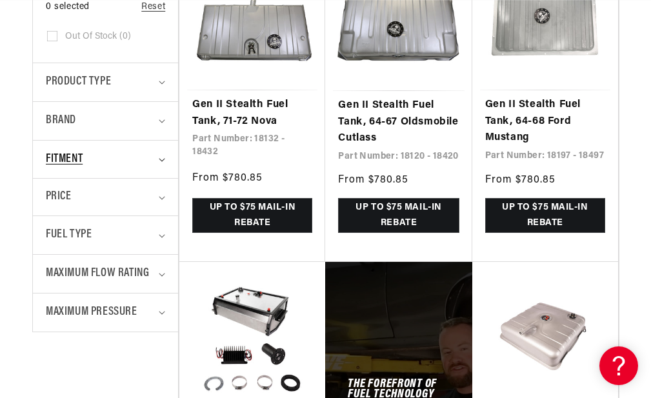
click at [163, 162] on icon "Fitment (0 selected)" at bounding box center [162, 160] width 6 height 4
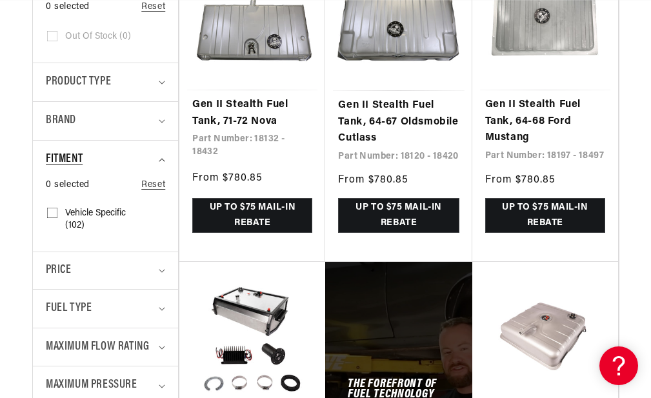
scroll to position [0, 1070]
click at [54, 221] on input "Vehicle Specific (102) Vehicle Specific (102 products)" at bounding box center [52, 215] width 10 height 10
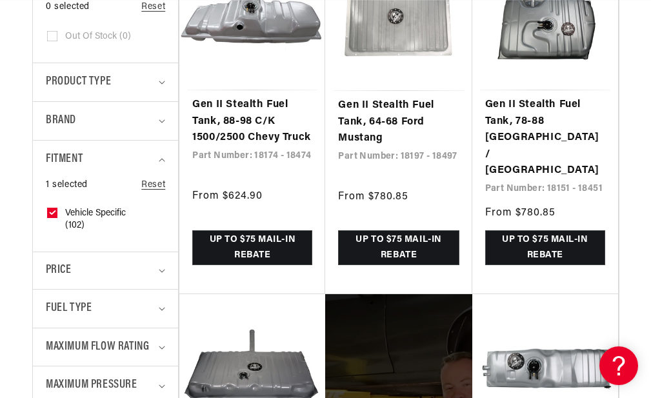
click at [51, 214] on label "Vehicle Specific (102) Vehicle Specific (102 products)" at bounding box center [101, 219] width 109 height 31
click at [51, 214] on input "Vehicle Specific (102) Vehicle Specific (102 products)" at bounding box center [52, 215] width 10 height 10
click at [58, 219] on label "Vehicle Specific (102) Vehicle Specific (102 products)" at bounding box center [101, 219] width 109 height 31
click at [57, 219] on input "Vehicle Specific (102) Vehicle Specific (102 products)" at bounding box center [52, 215] width 10 height 10
checkbox input "true"
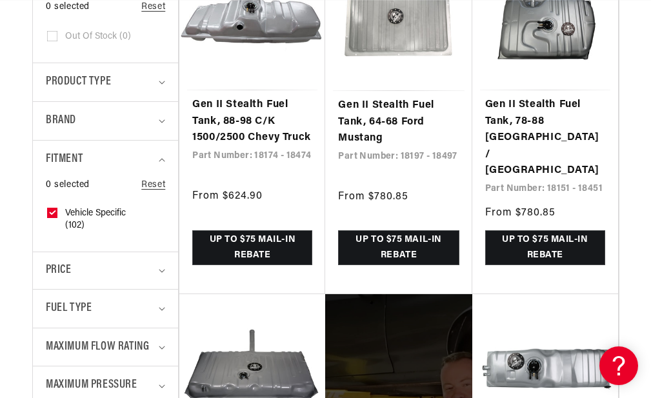
scroll to position [0, 1605]
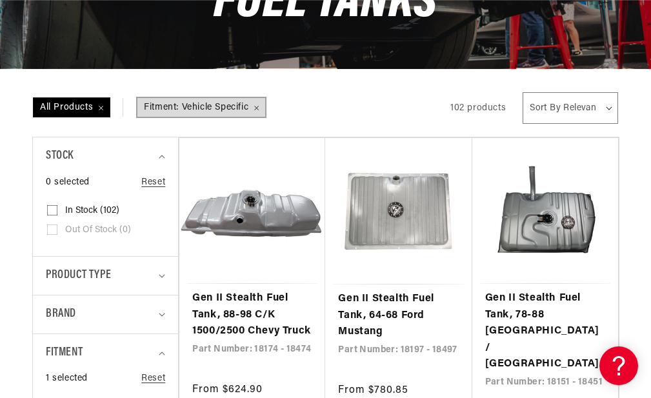
click at [259, 117] on span "Fitment: Vehicle Specific Remove filter" at bounding box center [201, 107] width 128 height 19
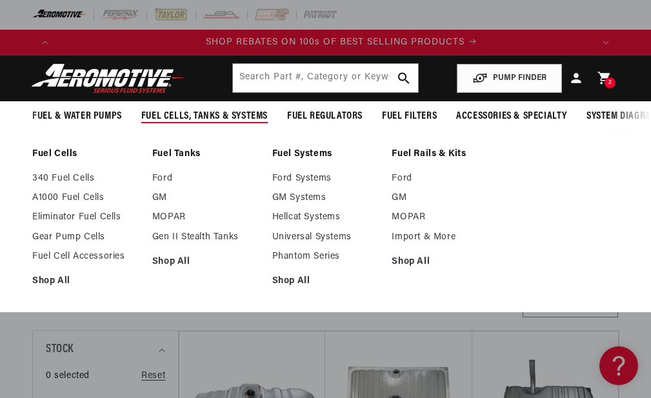
scroll to position [0, 1070]
click at [177, 117] on span "Fuel Cells, Tanks & Systems" at bounding box center [204, 117] width 126 height 14
click at [172, 223] on link "MOPAR" at bounding box center [205, 218] width 107 height 12
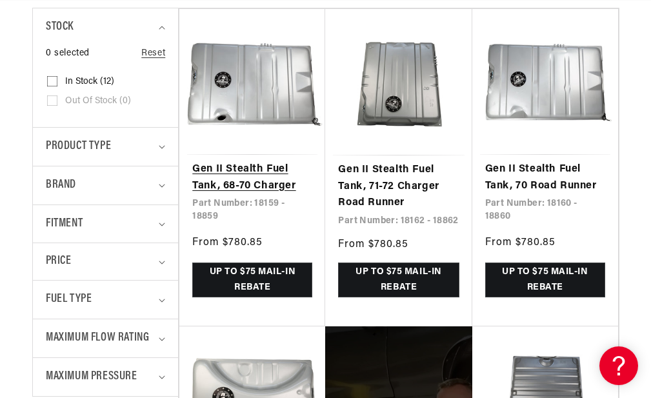
scroll to position [0, 535]
click at [253, 194] on link "Gen II Stealth Fuel Tank, 68-70 Charger" at bounding box center [252, 177] width 120 height 33
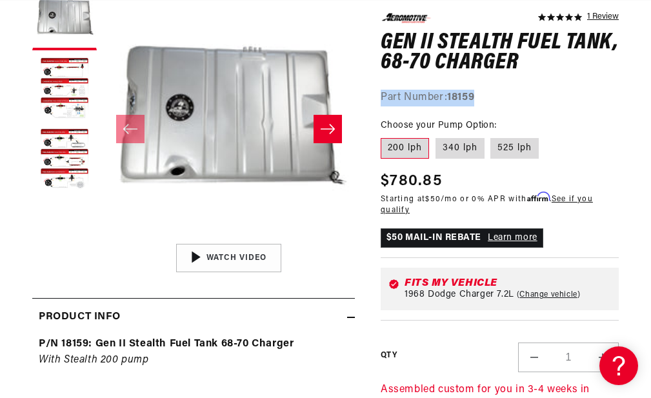
scroll to position [0, 535]
drag, startPoint x: 492, startPoint y: 97, endPoint x: 448, endPoint y: 99, distance: 43.3
click at [448, 99] on div "Part Number: 18159" at bounding box center [500, 97] width 238 height 17
copy strong "18159"
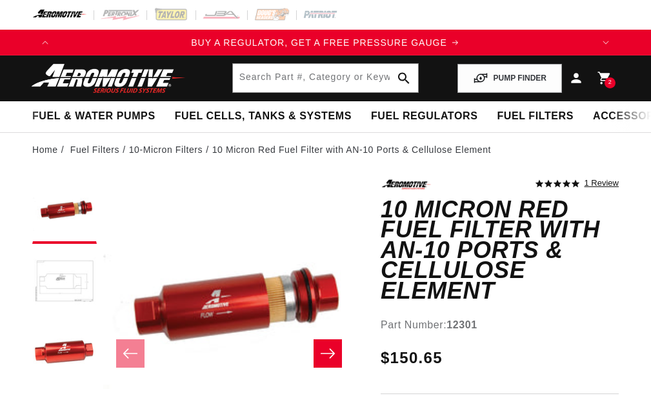
click at [59, 288] on button "Load image 2 in gallery view" at bounding box center [64, 282] width 65 height 65
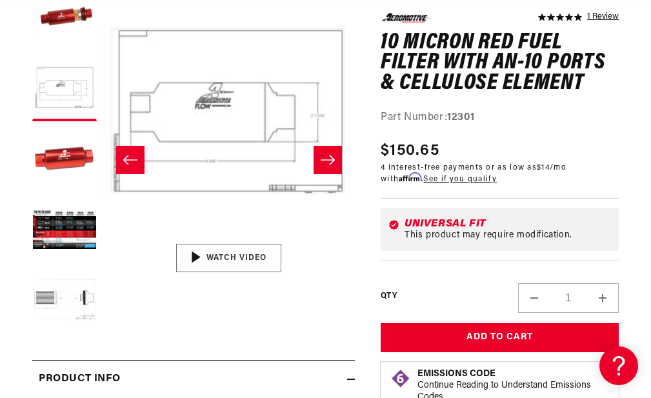
scroll to position [0, 1070]
click at [212, 265] on img "Gallery Viewer" at bounding box center [230, 258] width 196 height 110
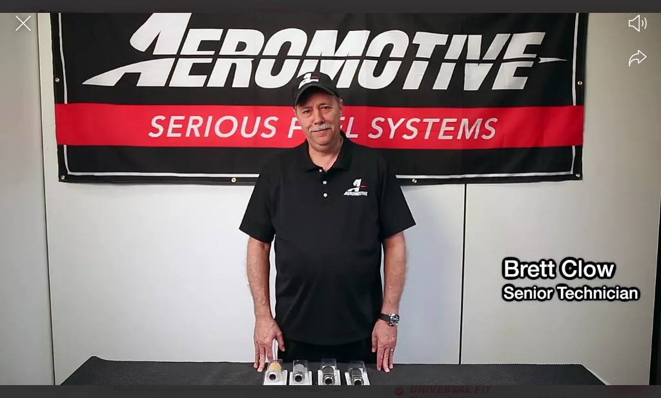
scroll to position [0, 545]
drag, startPoint x: 22, startPoint y: 23, endPoint x: 66, endPoint y: 28, distance: 44.8
click at [23, 24] on icon "Close the video player" at bounding box center [23, 23] width 28 height 28
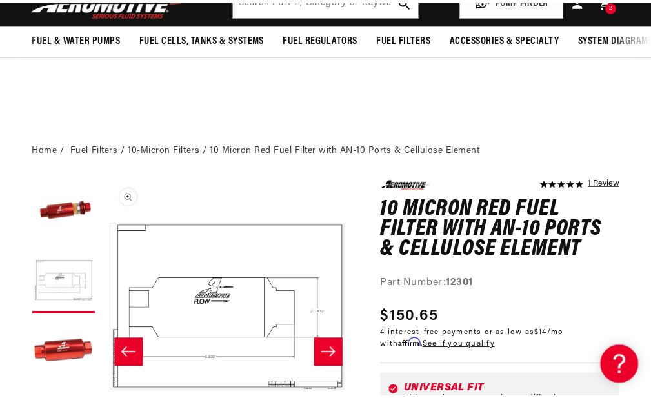
scroll to position [1, 252]
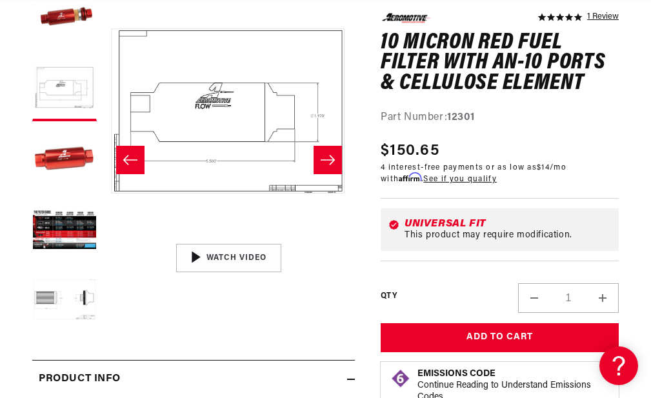
click at [332, 166] on icon "Slide right" at bounding box center [327, 160] width 15 height 13
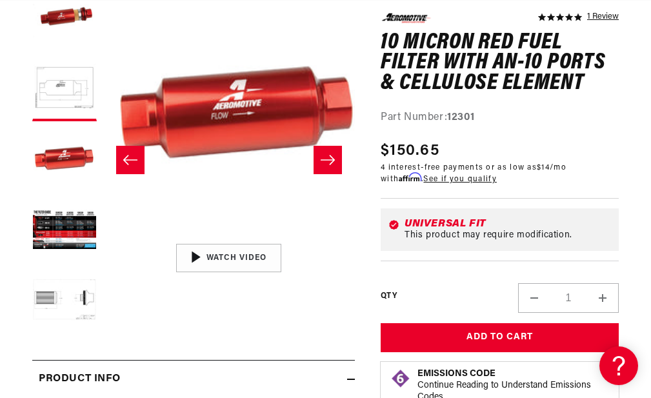
scroll to position [1, 503]
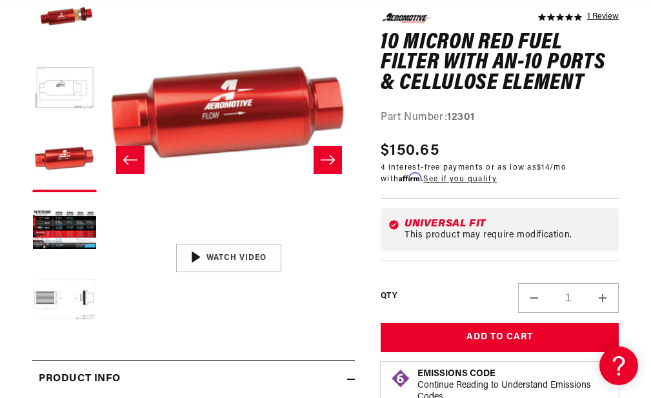
click at [331, 166] on icon "Slide right" at bounding box center [327, 160] width 15 height 13
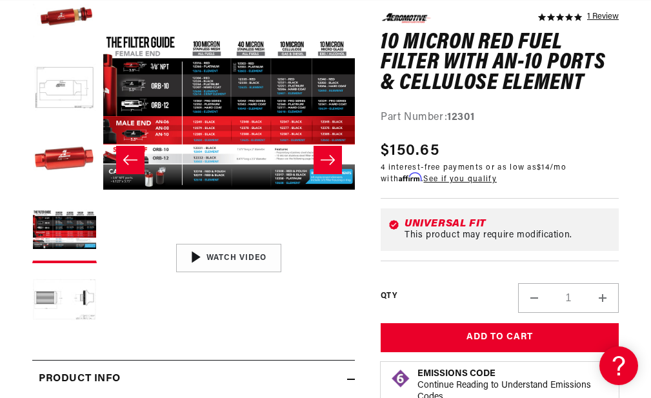
scroll to position [0, 1070]
click at [331, 166] on icon "Slide right" at bounding box center [327, 160] width 15 height 13
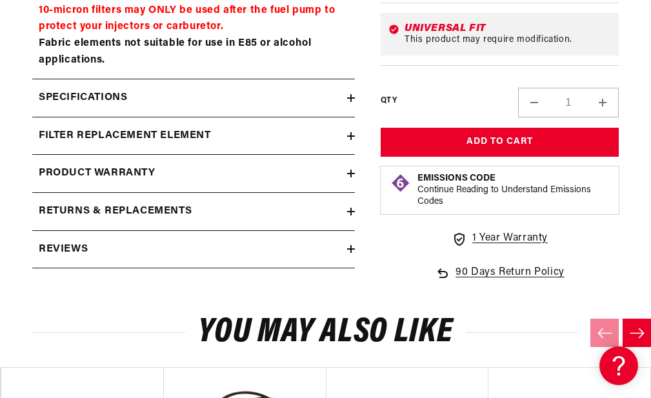
scroll to position [0, 0]
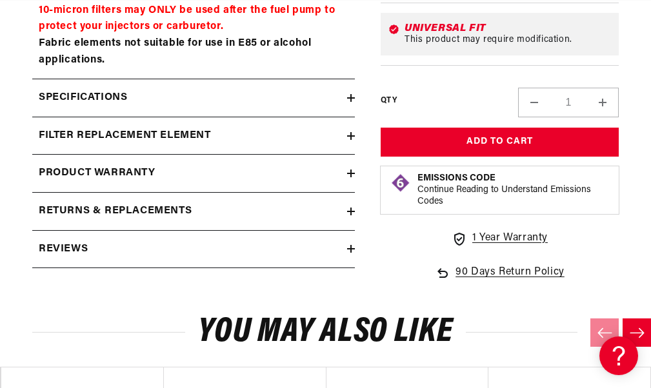
click at [192, 145] on h2 "filter replacement element" at bounding box center [125, 136] width 172 height 17
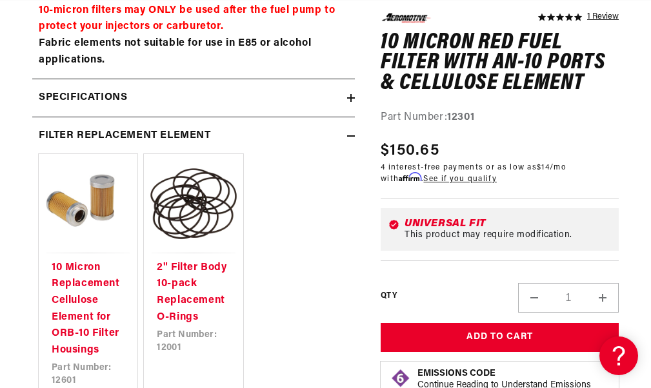
click at [161, 106] on div "Specifications" at bounding box center [189, 98] width 315 height 17
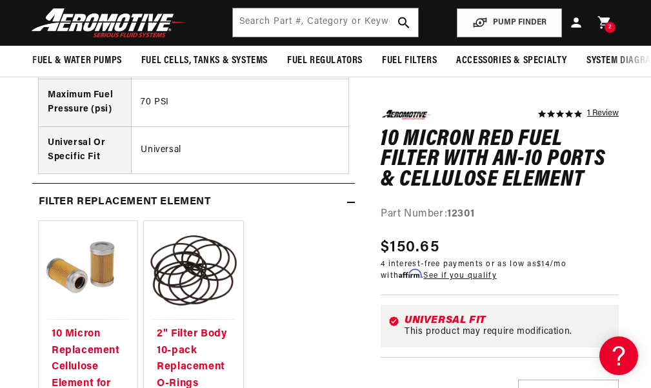
scroll to position [2194, 0]
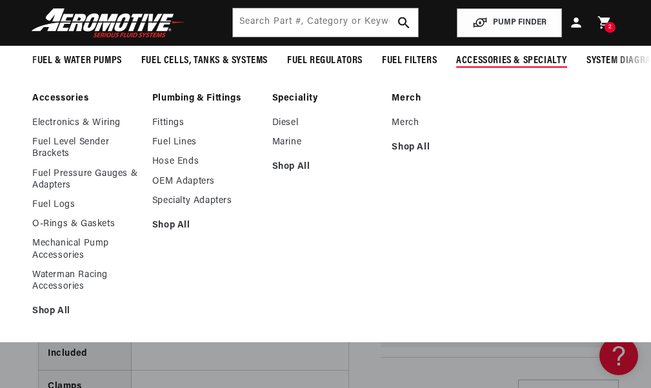
click at [521, 61] on span "Accessories & Specialty" at bounding box center [511, 61] width 111 height 14
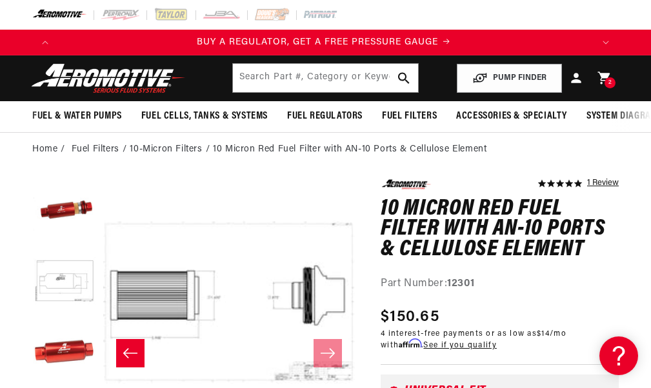
scroll to position [0, 0]
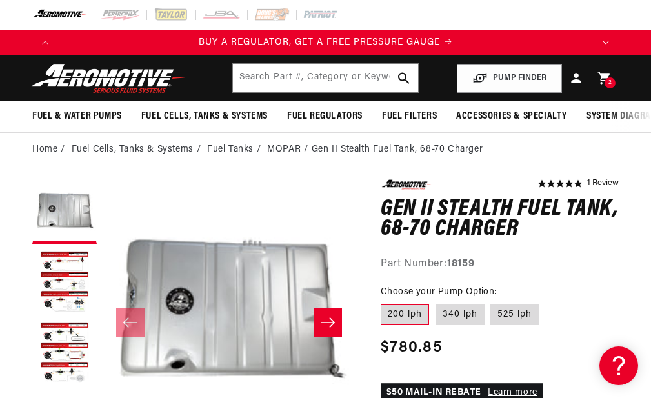
click at [605, 43] on icon "Translation missing: en.sections.announcements.next_announcement" at bounding box center [606, 42] width 6 height 3
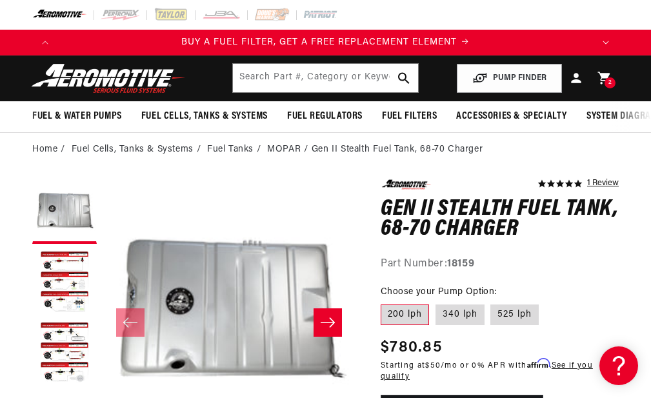
click at [605, 43] on icon "Translation missing: en.sections.announcements.next_announcement" at bounding box center [606, 42] width 6 height 3
click at [398, 35] on p "SHOP REBATES ON 100s OF BEST SELLING PRODUCTS" at bounding box center [325, 42] width 535 height 14
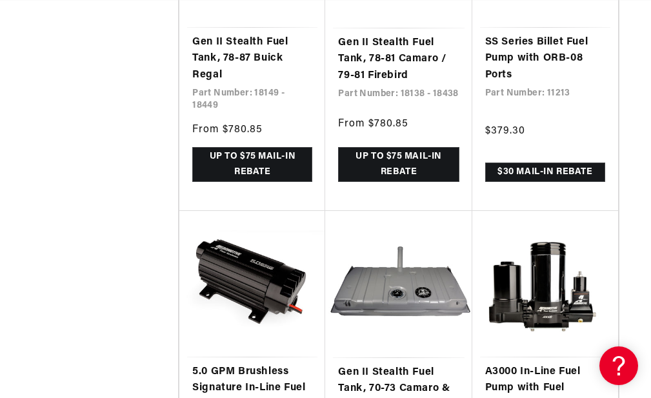
scroll to position [2516, 0]
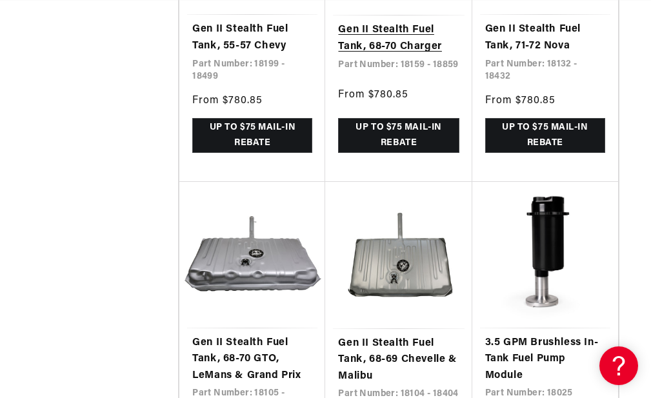
click at [403, 55] on link "Gen II Stealth Fuel Tank, 68-70 Charger" at bounding box center [398, 38] width 121 height 33
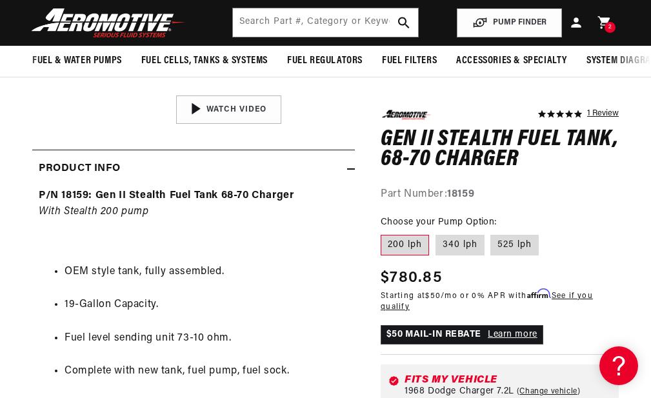
scroll to position [258, 0]
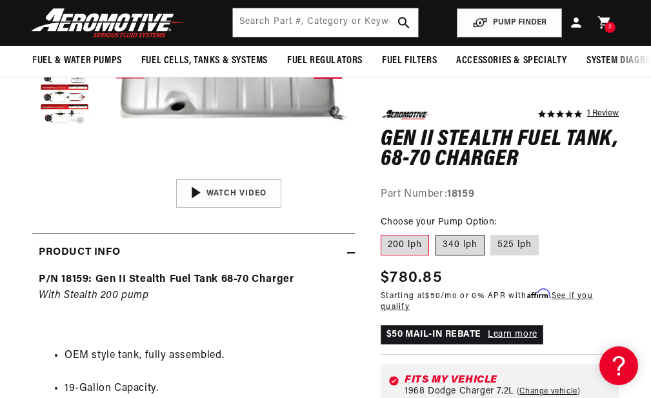
click at [455, 241] on label "340 lph" at bounding box center [460, 245] width 49 height 21
click at [436, 233] on input "340 lph" at bounding box center [436, 232] width 1 height 1
radio input "true"
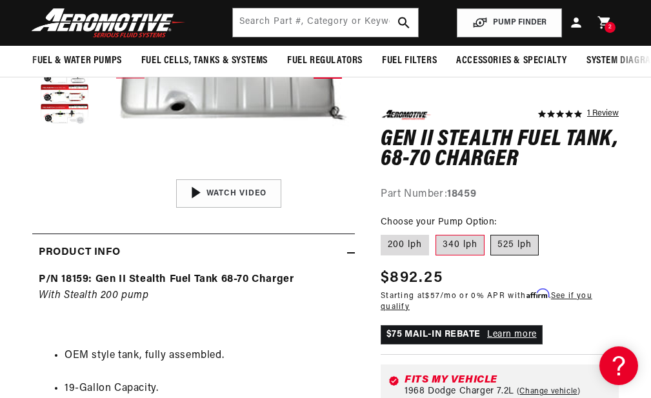
click at [511, 244] on label "525 lph" at bounding box center [514, 245] width 48 height 21
click at [492, 233] on input "525 lph" at bounding box center [491, 232] width 1 height 1
radio input "true"
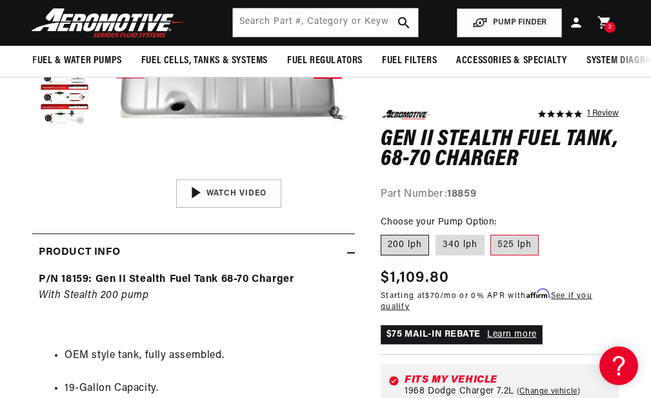
click at [405, 241] on label "200 lph" at bounding box center [405, 245] width 48 height 21
click at [385, 233] on input "200 lph" at bounding box center [384, 232] width 1 height 1
radio input "true"
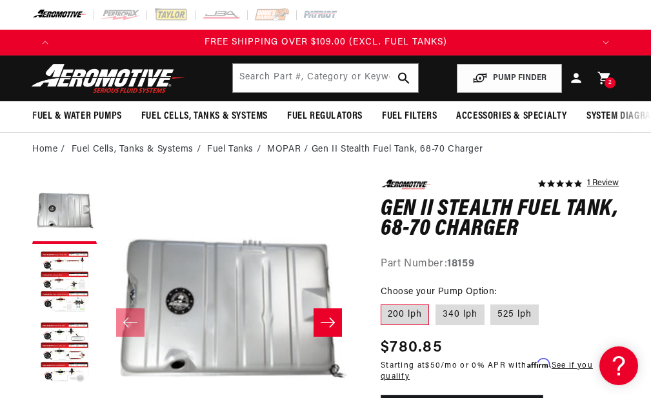
click at [535, 46] on p "FREE SHIPPING OVER $109.00 (EXCL. FUEL TANKS)" at bounding box center [325, 42] width 535 height 14
click at [607, 39] on button "Translation missing: en.sections.announcements.next_announcement" at bounding box center [606, 43] width 26 height 26
click at [315, 39] on span "BUY A REGULATOR, GET A FREE PRESSURE GAUGE" at bounding box center [319, 42] width 241 height 10
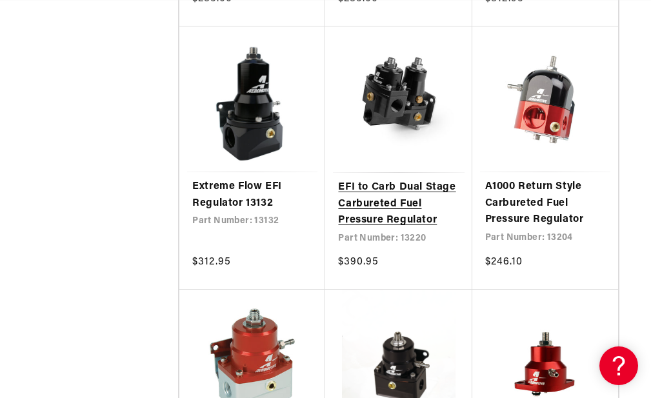
click at [403, 195] on link "EFI to Carb Dual Stage Carbureted Fuel Pressure Regulator" at bounding box center [398, 204] width 121 height 50
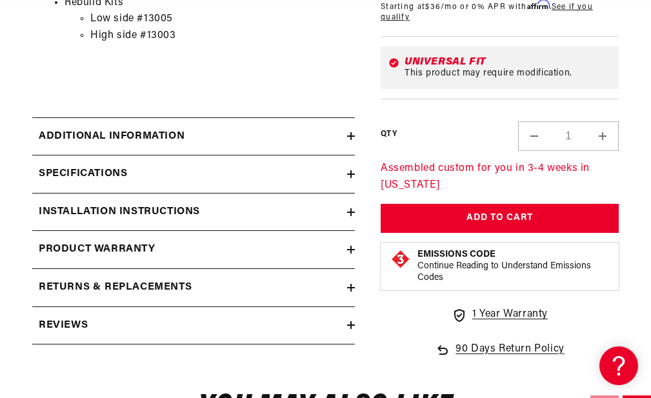
scroll to position [1032, 0]
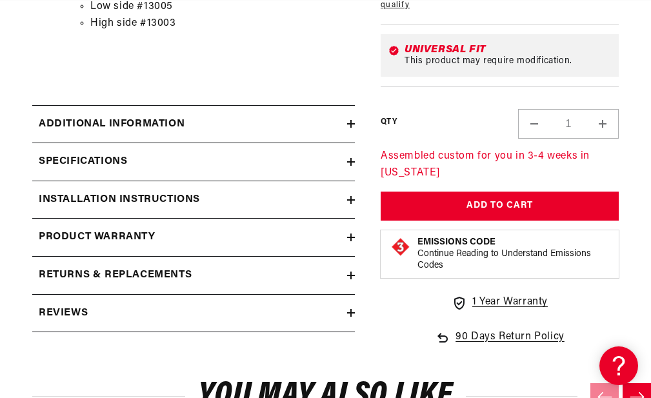
drag, startPoint x: 151, startPoint y: 207, endPoint x: 160, endPoint y: 210, distance: 9.6
click at [152, 207] on h2 "Installation Instructions" at bounding box center [119, 200] width 161 height 17
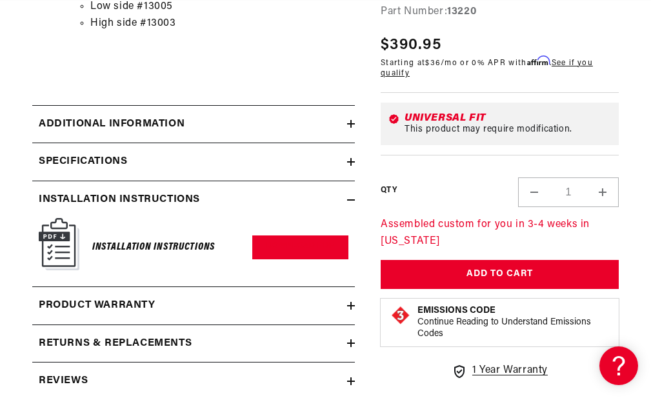
click at [177, 249] on h6 "Installation Instructions" at bounding box center [153, 247] width 123 height 17
click at [301, 259] on link "Download PDF" at bounding box center [300, 248] width 96 height 24
